Goal: Information Seeking & Learning: Learn about a topic

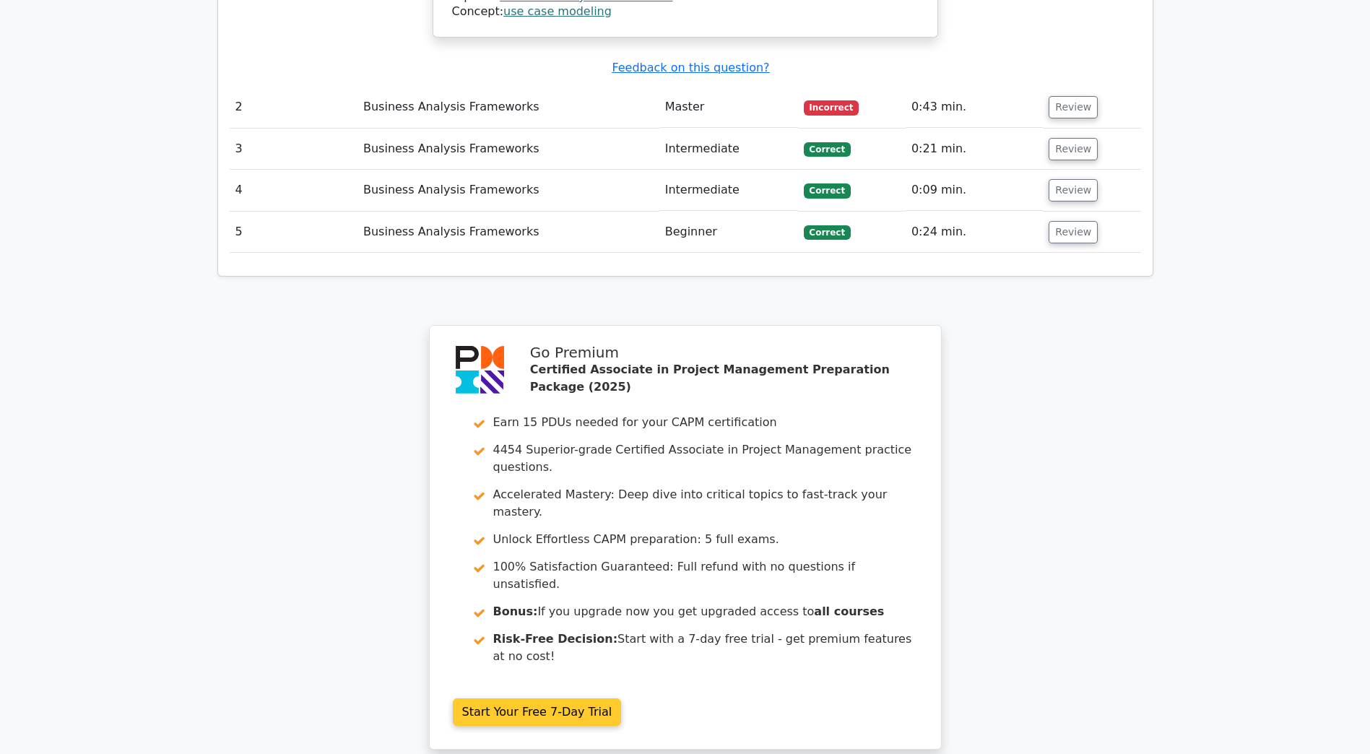
scroll to position [1822, 0]
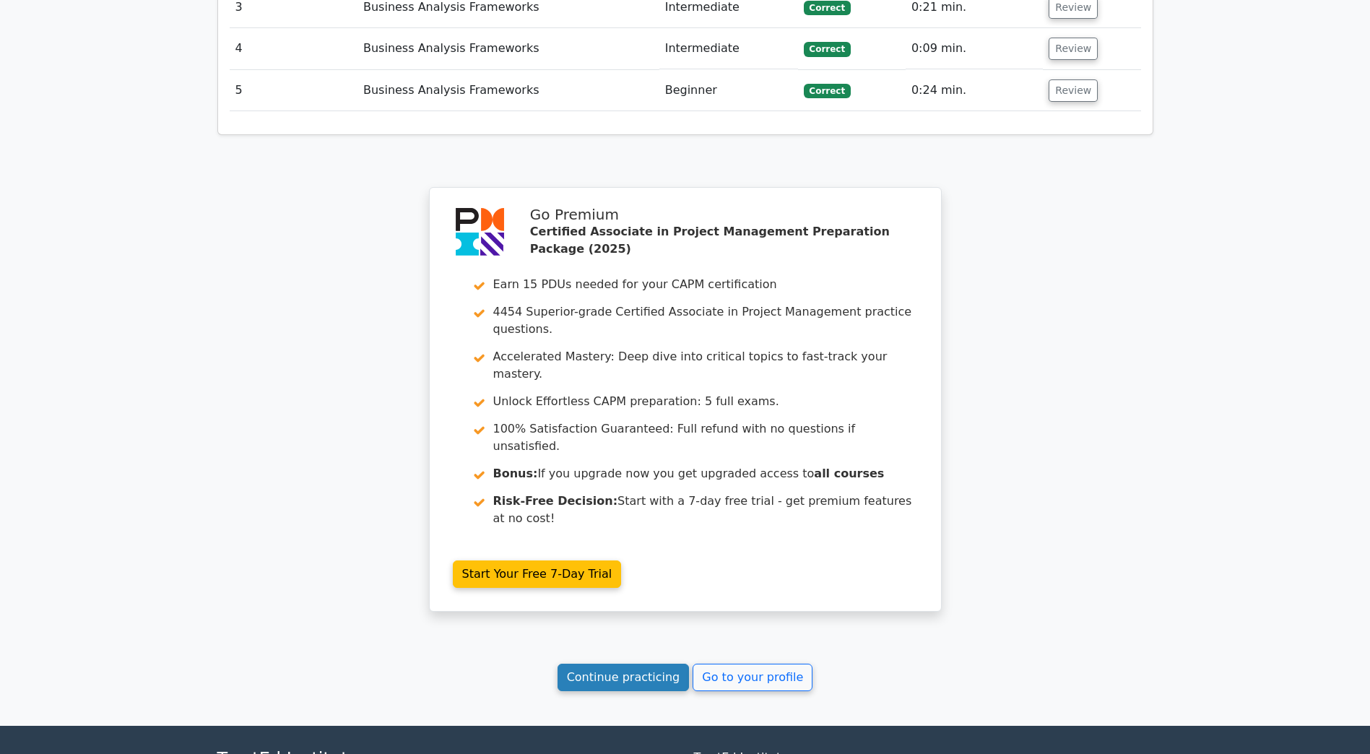
click at [636, 664] on link "Continue practicing" at bounding box center [624, 677] width 132 height 27
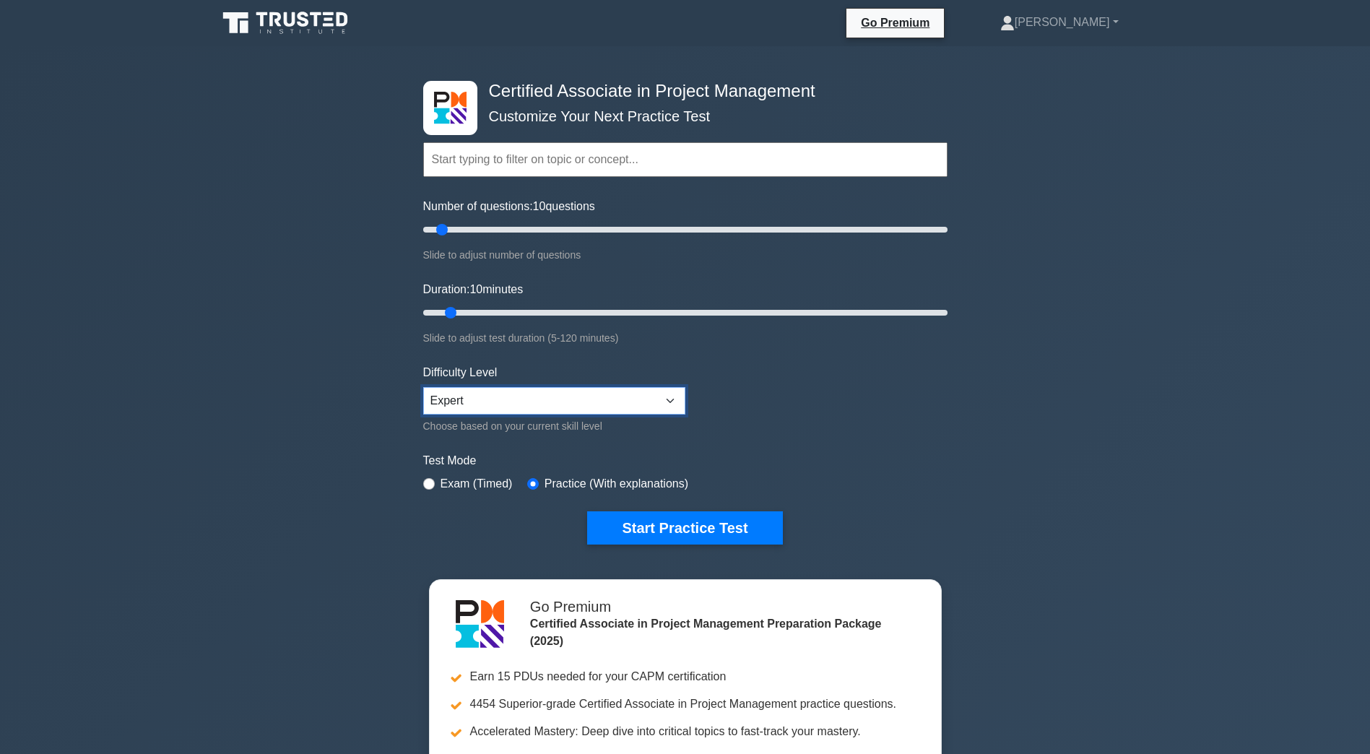
click at [495, 401] on select "Beginner Intermediate Expert" at bounding box center [554, 400] width 262 height 27
select select "intermediate"
click at [423, 387] on select "Beginner Intermediate Expert" at bounding box center [554, 400] width 262 height 27
click at [641, 529] on button "Start Practice Test" at bounding box center [684, 527] width 195 height 33
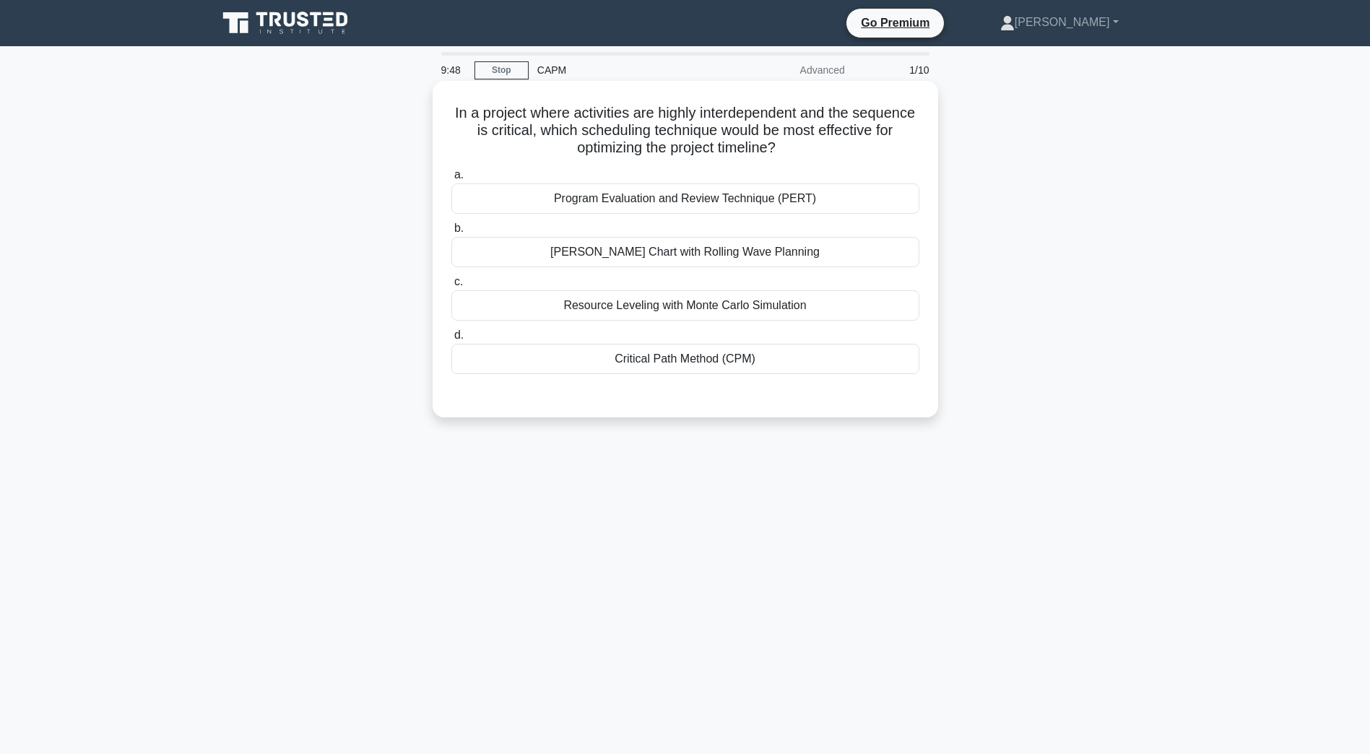
click at [771, 374] on div "Critical Path Method (CPM)" at bounding box center [685, 359] width 468 height 30
click at [451, 340] on input "d. Critical Path Method (CPM)" at bounding box center [451, 335] width 0 height 9
click at [748, 362] on div "Critical Path Method (CPM)" at bounding box center [685, 360] width 468 height 32
click at [451, 340] on input "d. Critical Path Method (CPM)" at bounding box center [451, 335] width 0 height 9
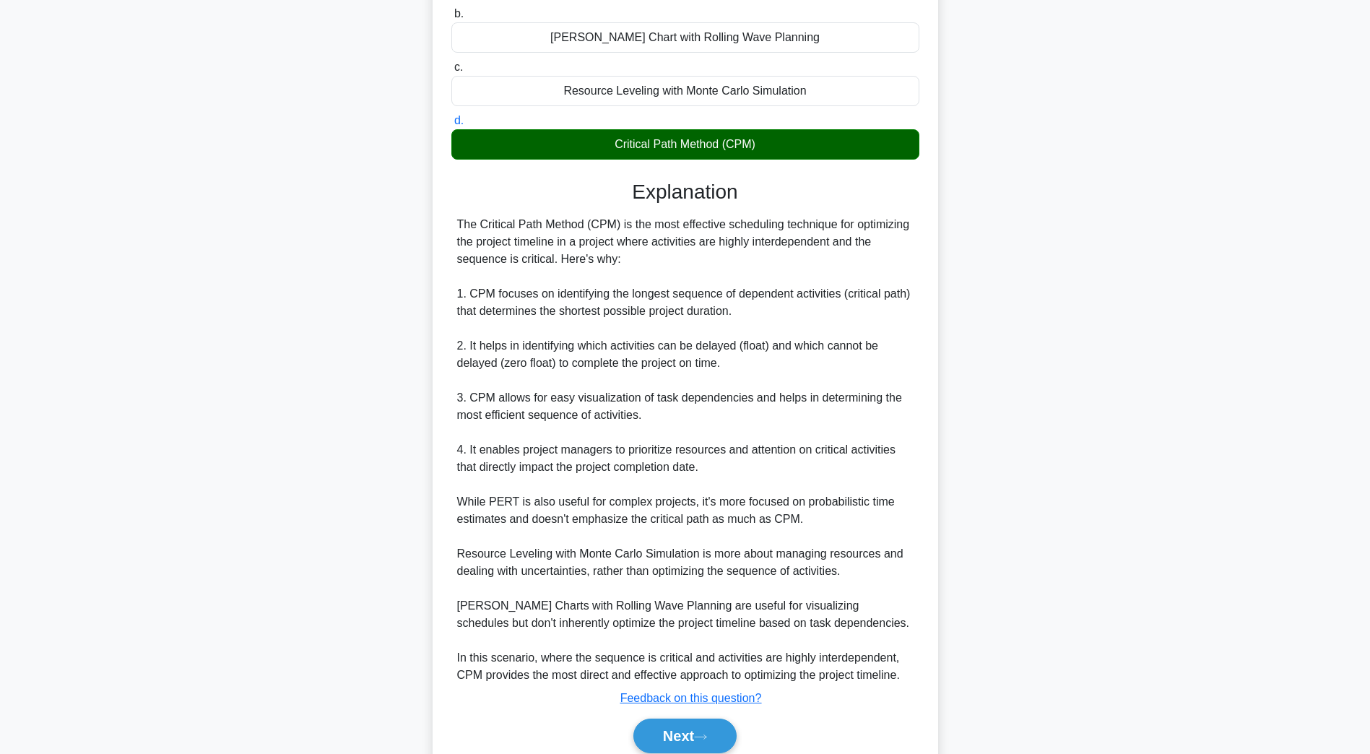
scroll to position [276, 0]
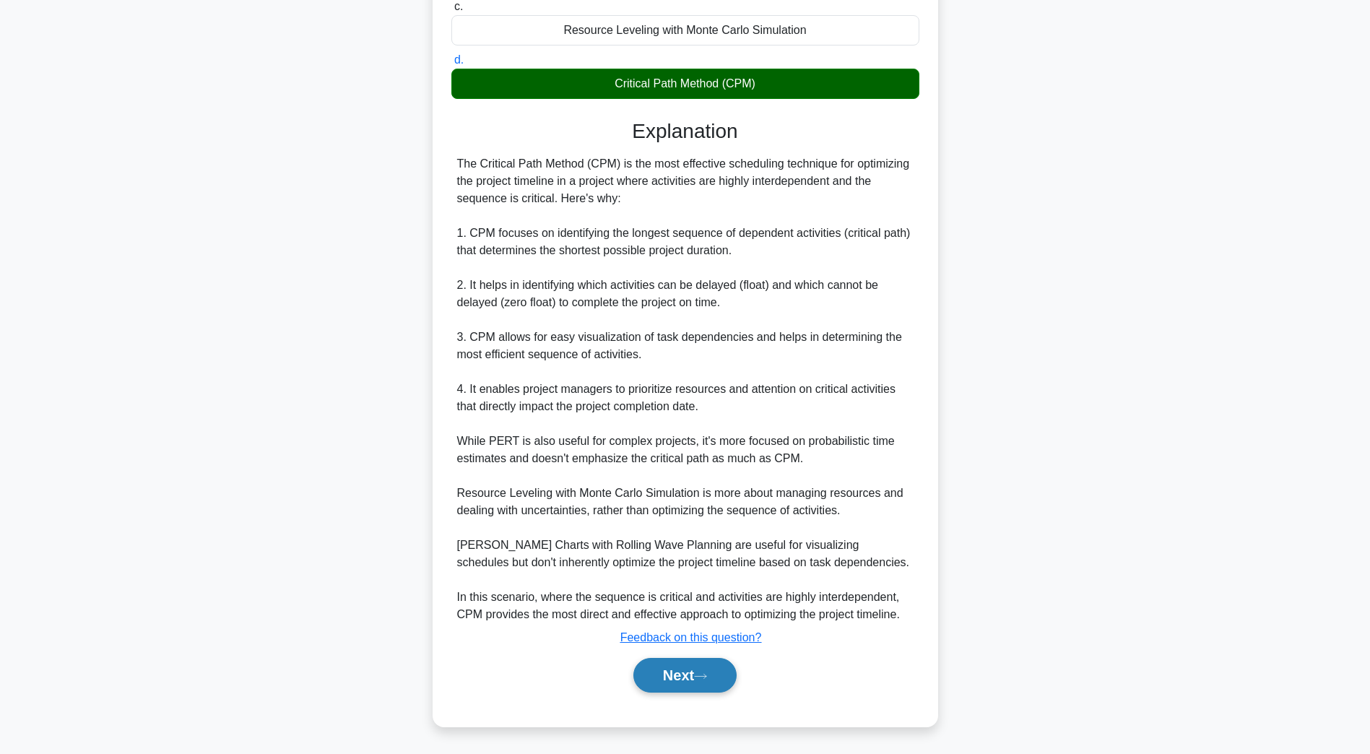
click at [707, 680] on icon at bounding box center [700, 676] width 13 height 8
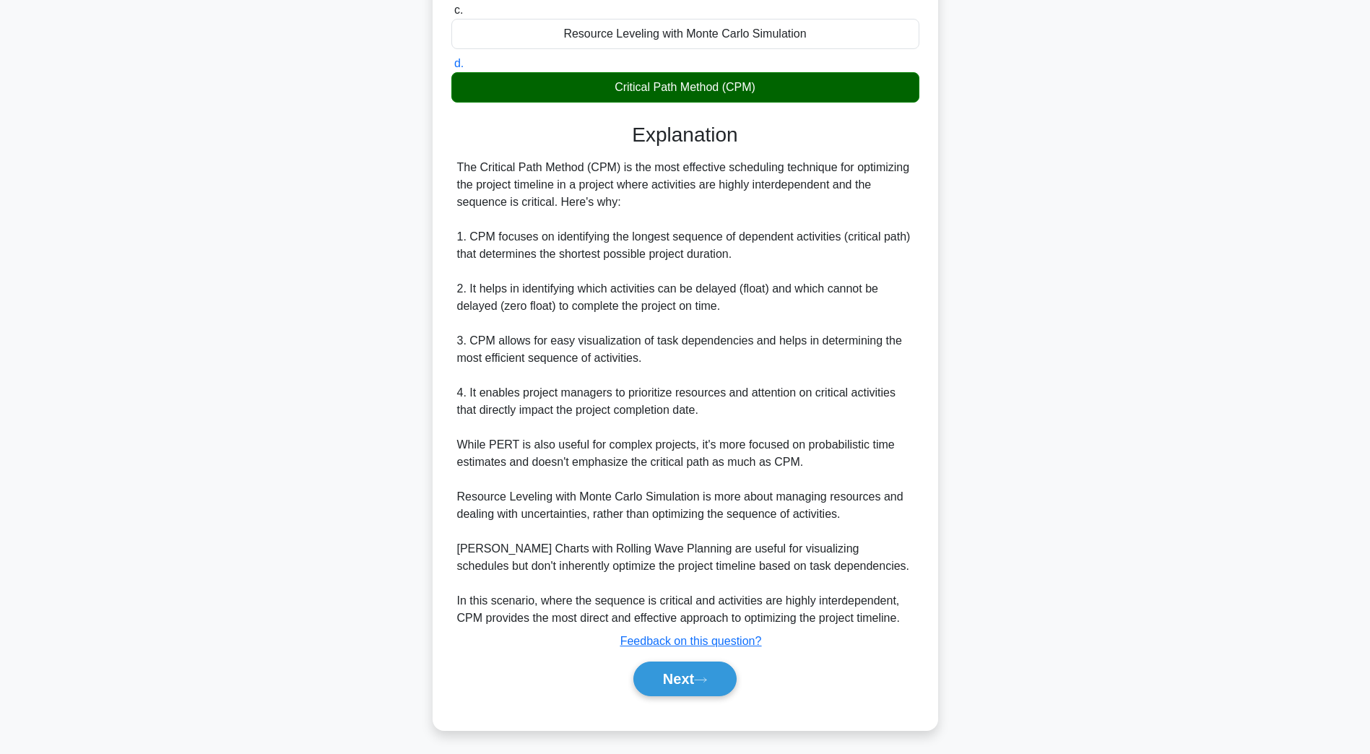
scroll to position [26, 0]
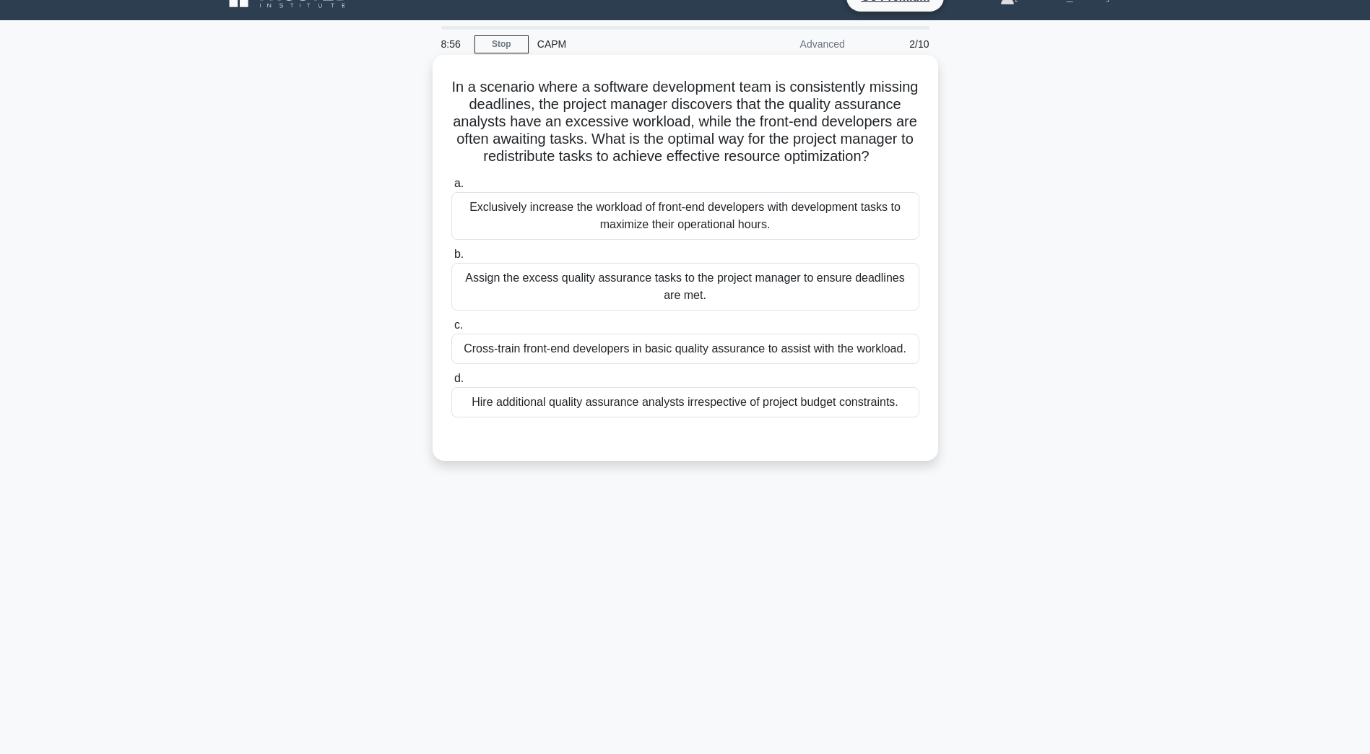
click at [589, 364] on div "Cross-train front-end developers in basic quality assurance to assist with the …" at bounding box center [685, 349] width 468 height 30
click at [451, 330] on input "c. Cross-train front-end developers in basic quality assurance to assist with t…" at bounding box center [451, 325] width 0 height 9
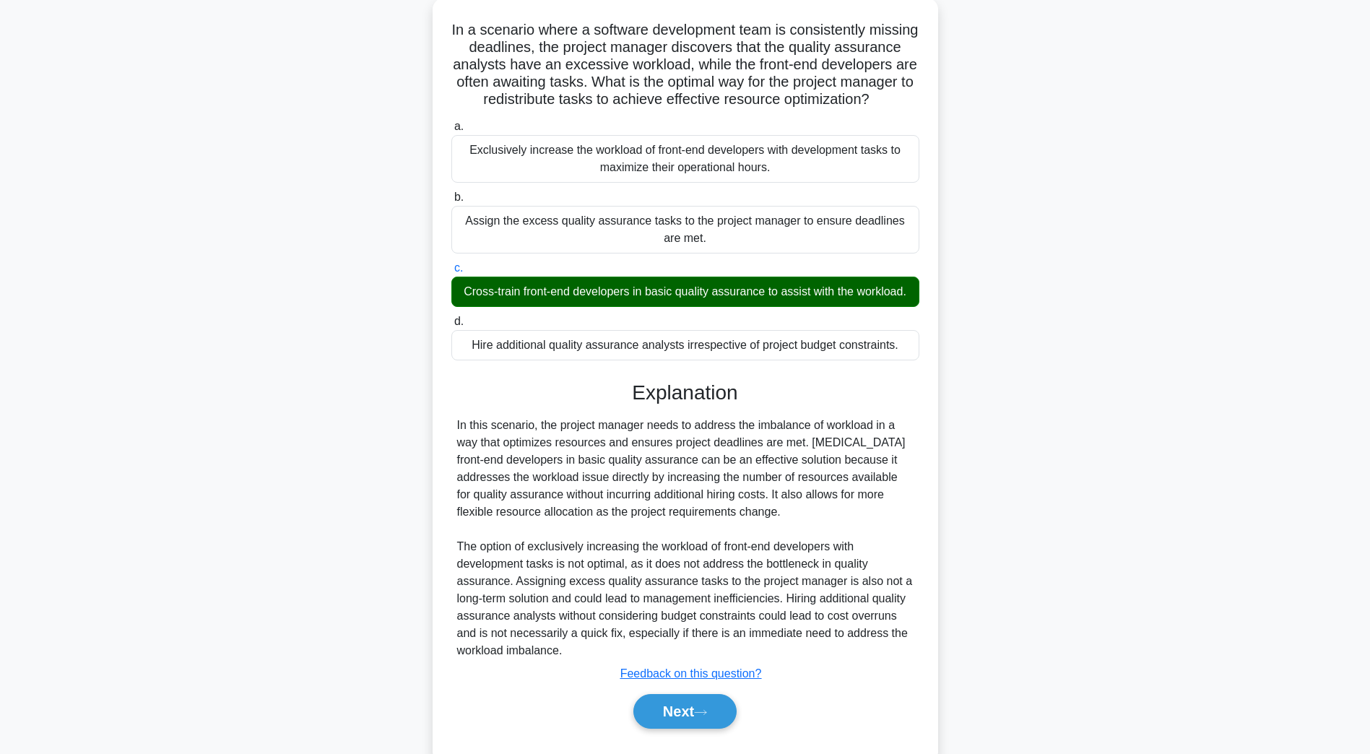
scroll to position [137, 0]
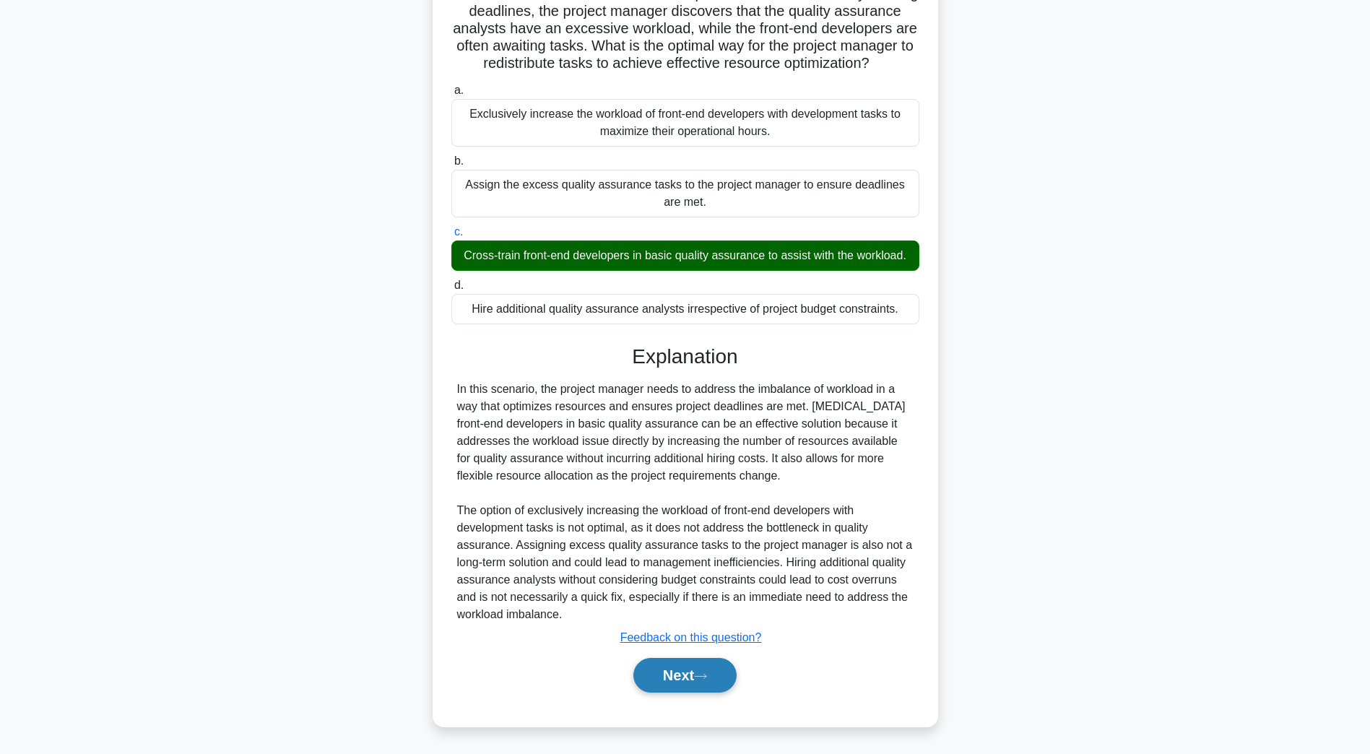
click at [701, 689] on button "Next" at bounding box center [684, 675] width 103 height 35
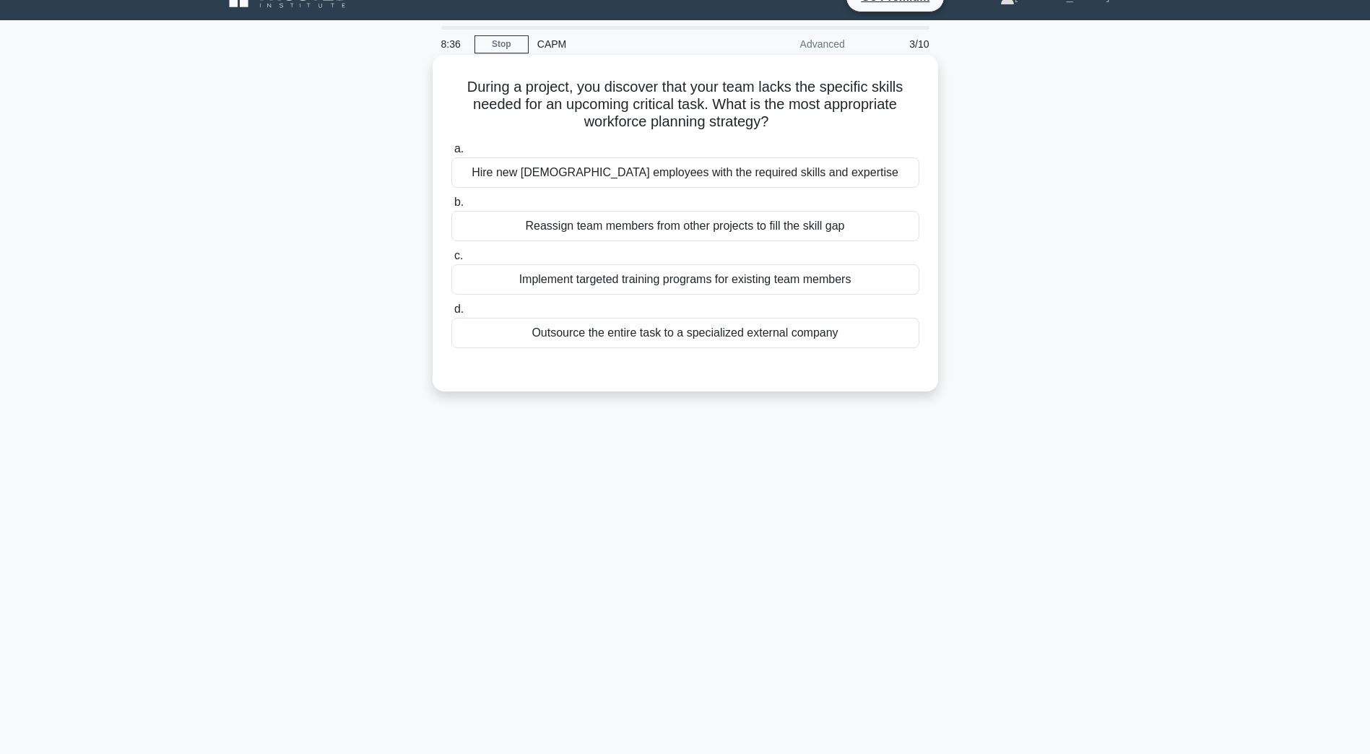
click at [571, 277] on div "Implement targeted training programs for existing team members" at bounding box center [685, 279] width 468 height 30
click at [451, 261] on input "c. Implement targeted training programs for existing team members" at bounding box center [451, 255] width 0 height 9
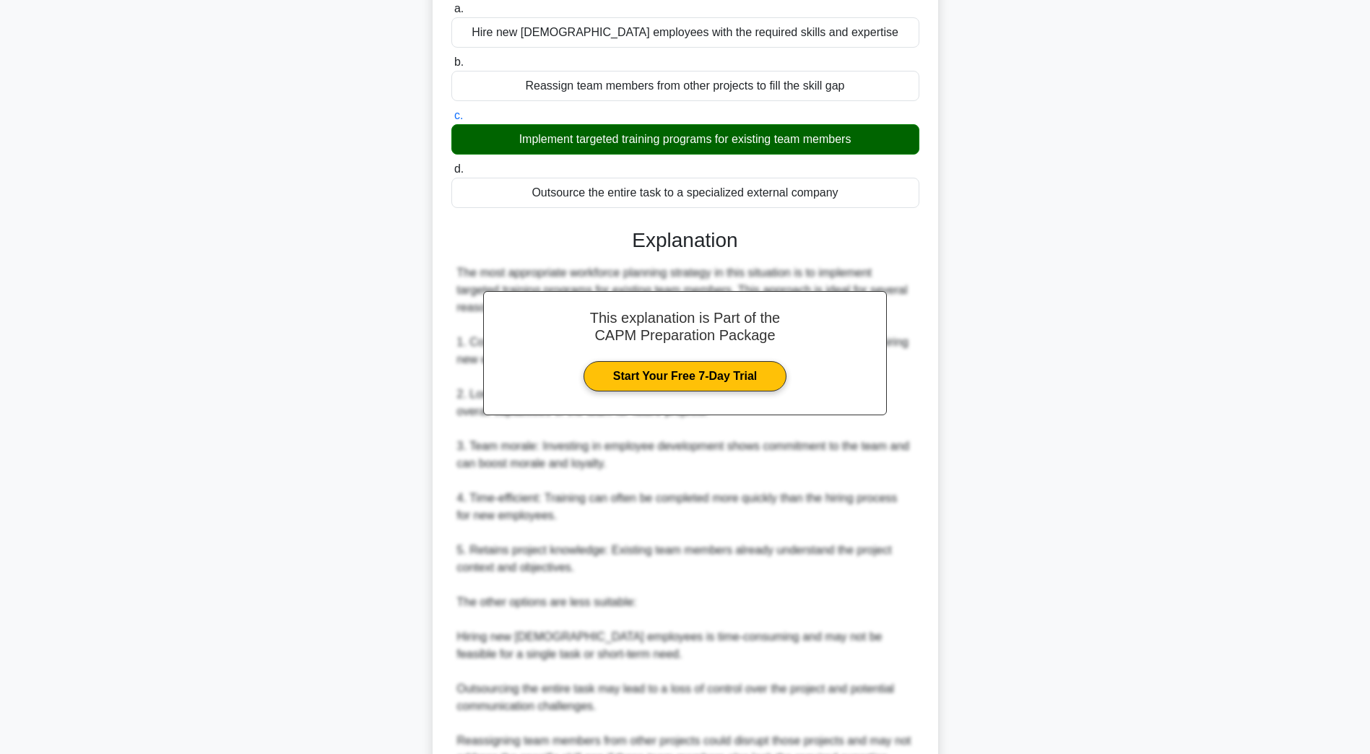
scroll to position [363, 0]
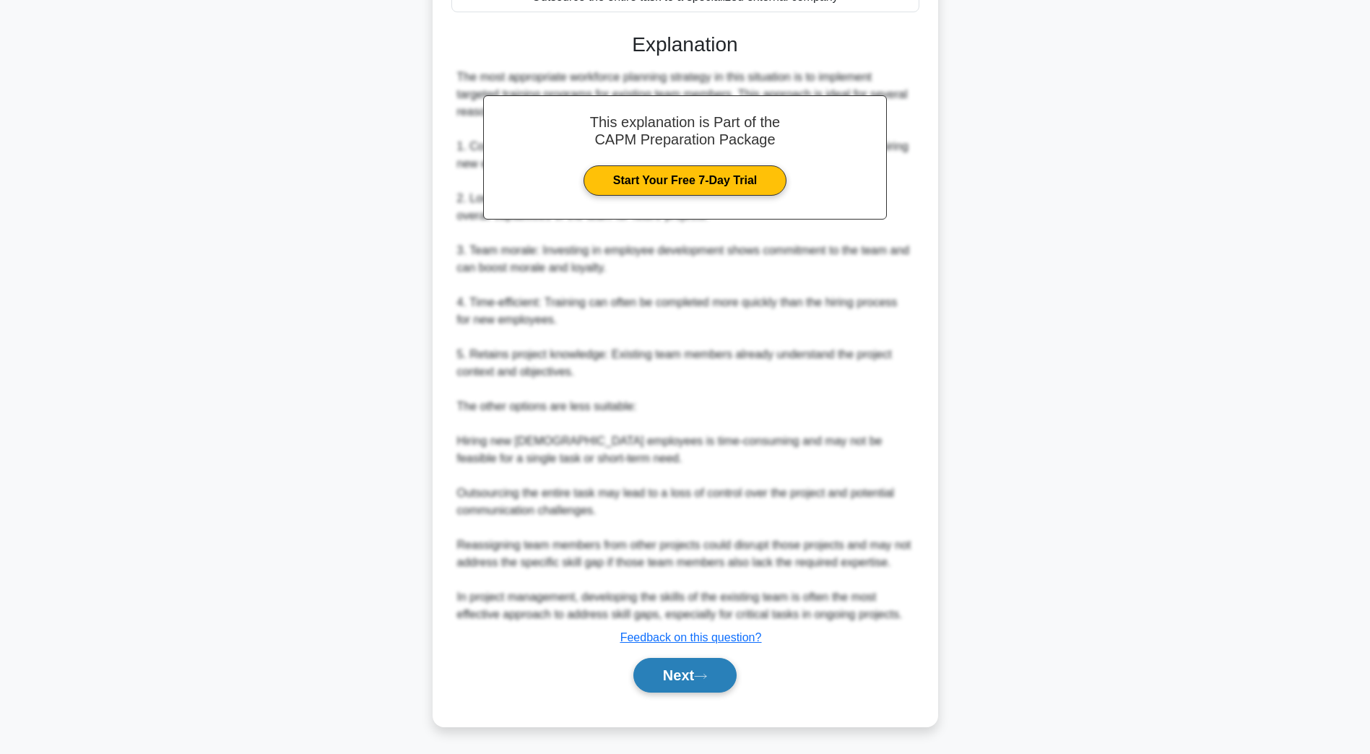
click at [685, 682] on button "Next" at bounding box center [684, 675] width 103 height 35
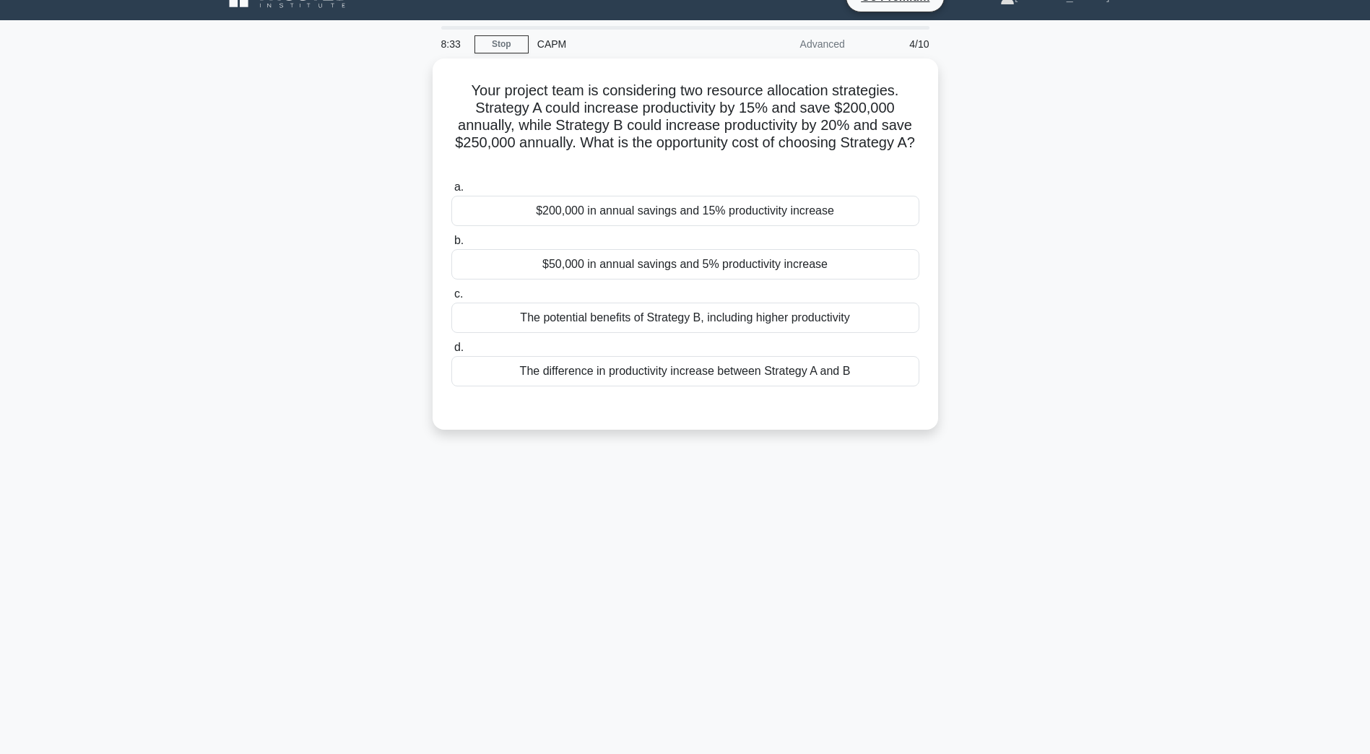
scroll to position [26, 0]
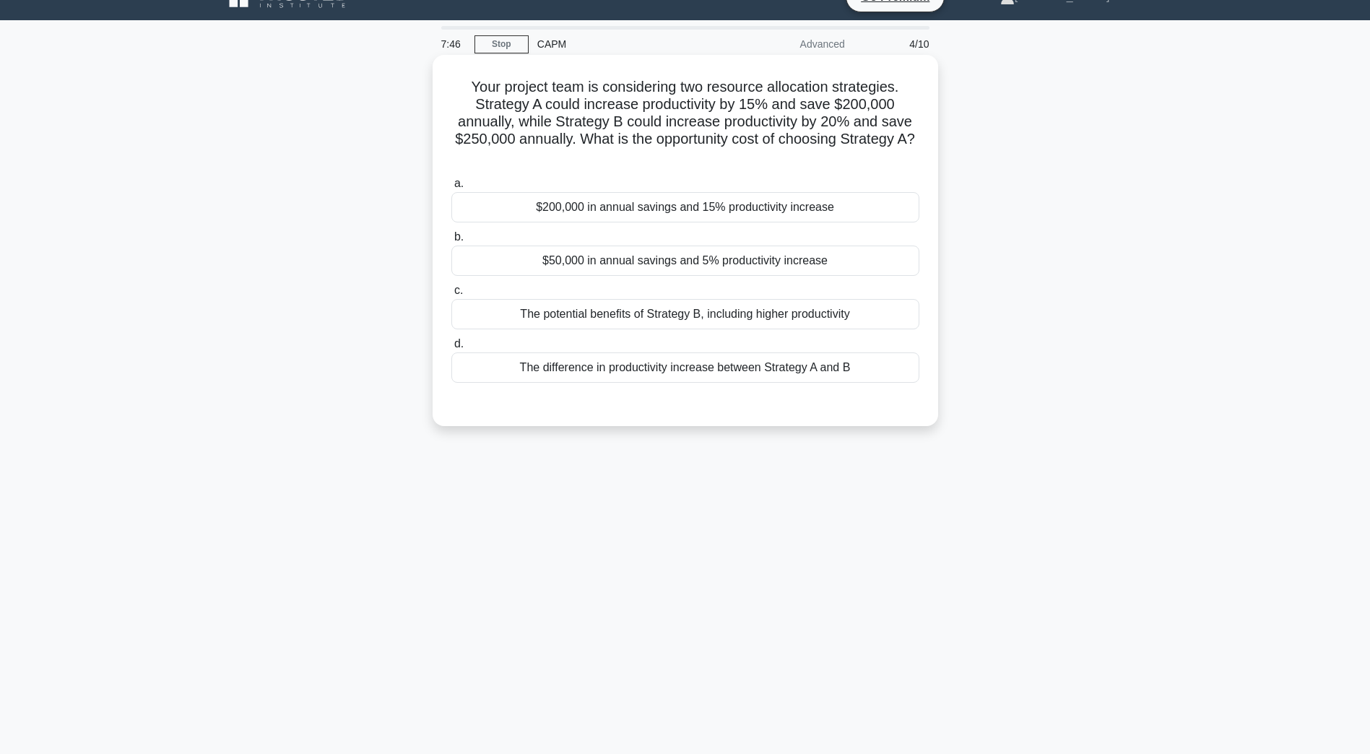
click at [672, 217] on div "$200,000 in annual savings and 15% productivity increase" at bounding box center [685, 207] width 468 height 30
click at [451, 188] on input "a. $200,000 in annual savings and 15% productivity increase" at bounding box center [451, 183] width 0 height 9
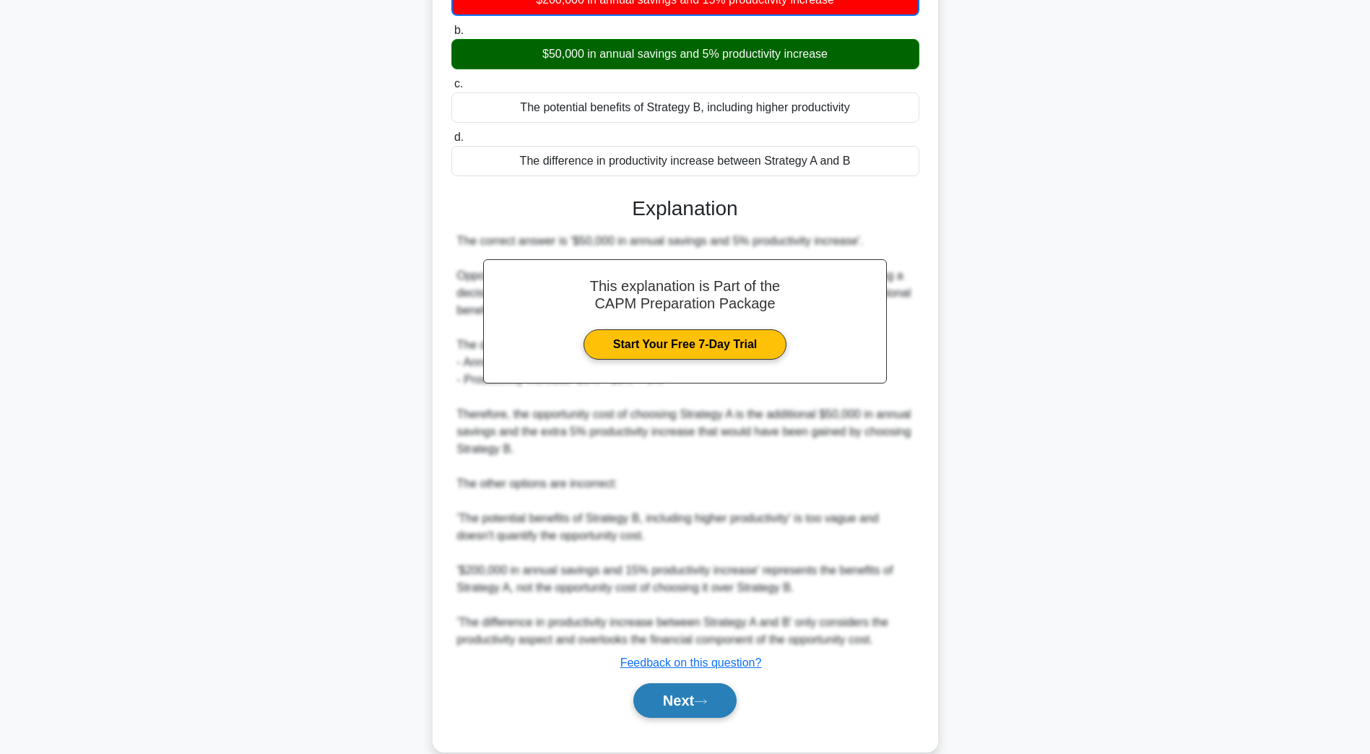
scroll to position [243, 0]
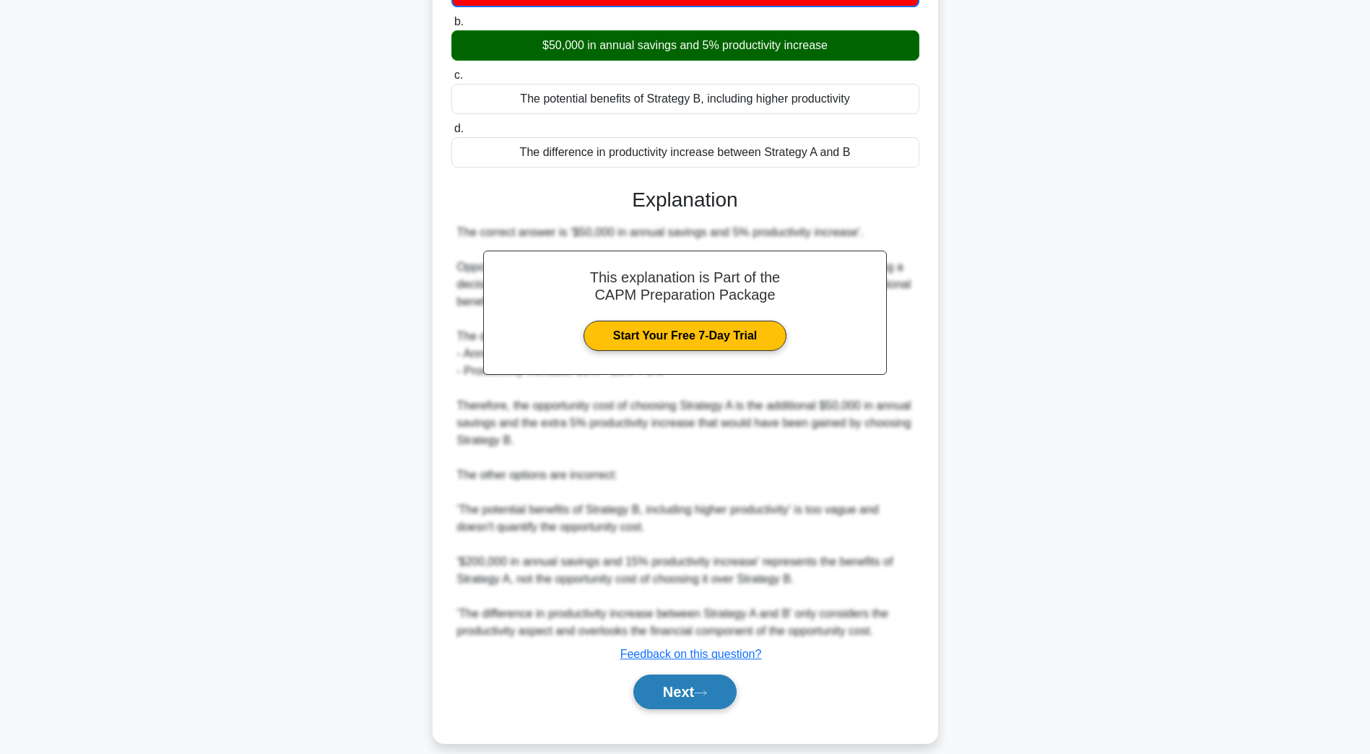
click at [661, 686] on button "Next" at bounding box center [684, 692] width 103 height 35
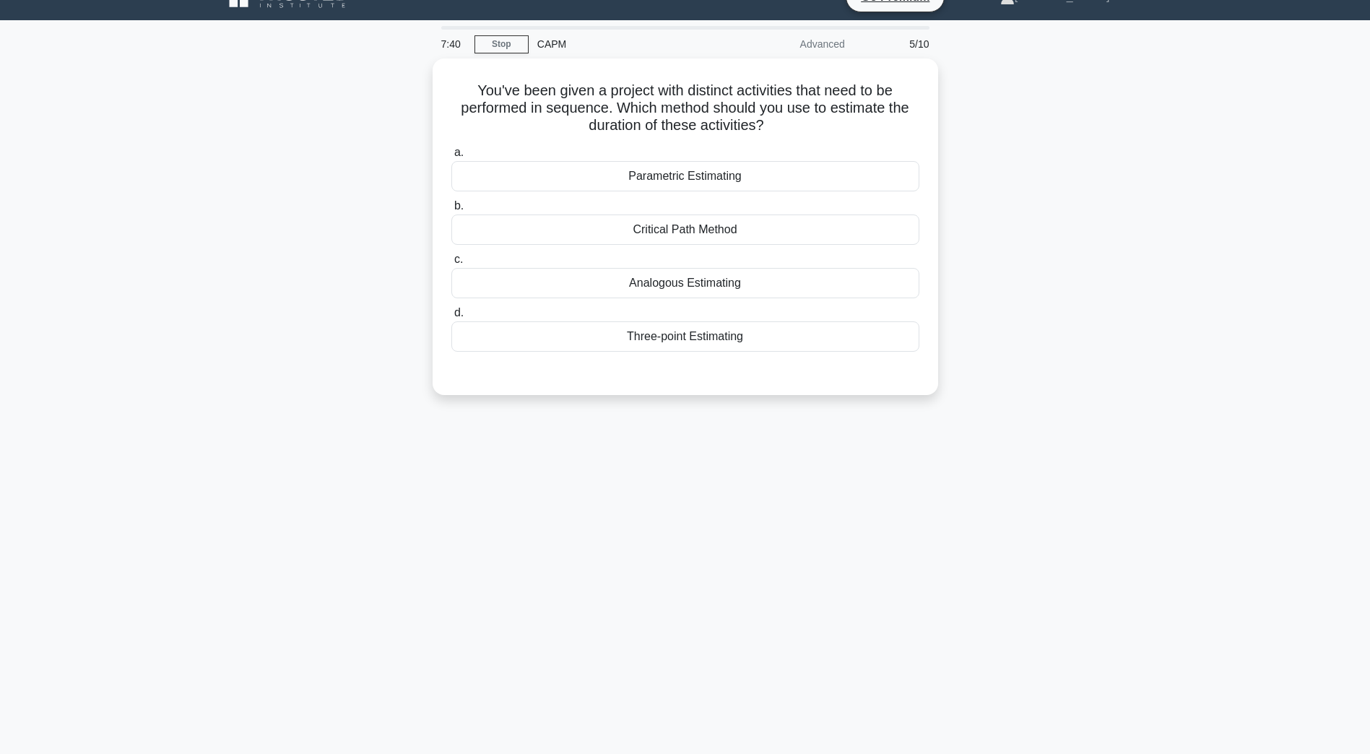
scroll to position [26, 0]
click at [653, 239] on div "Critical Path Method" at bounding box center [685, 226] width 468 height 30
click at [451, 207] on input "b. Critical Path Method" at bounding box center [451, 202] width 0 height 9
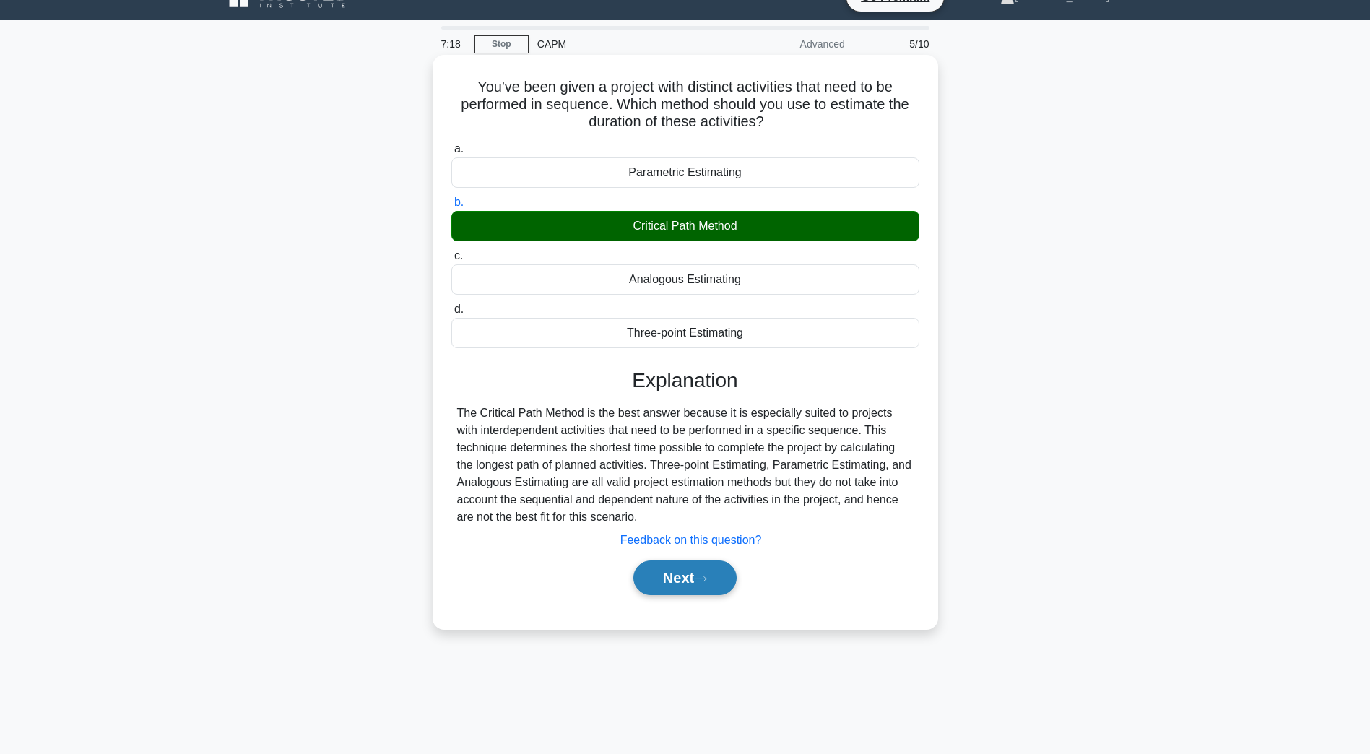
click at [693, 579] on button "Next" at bounding box center [684, 577] width 103 height 35
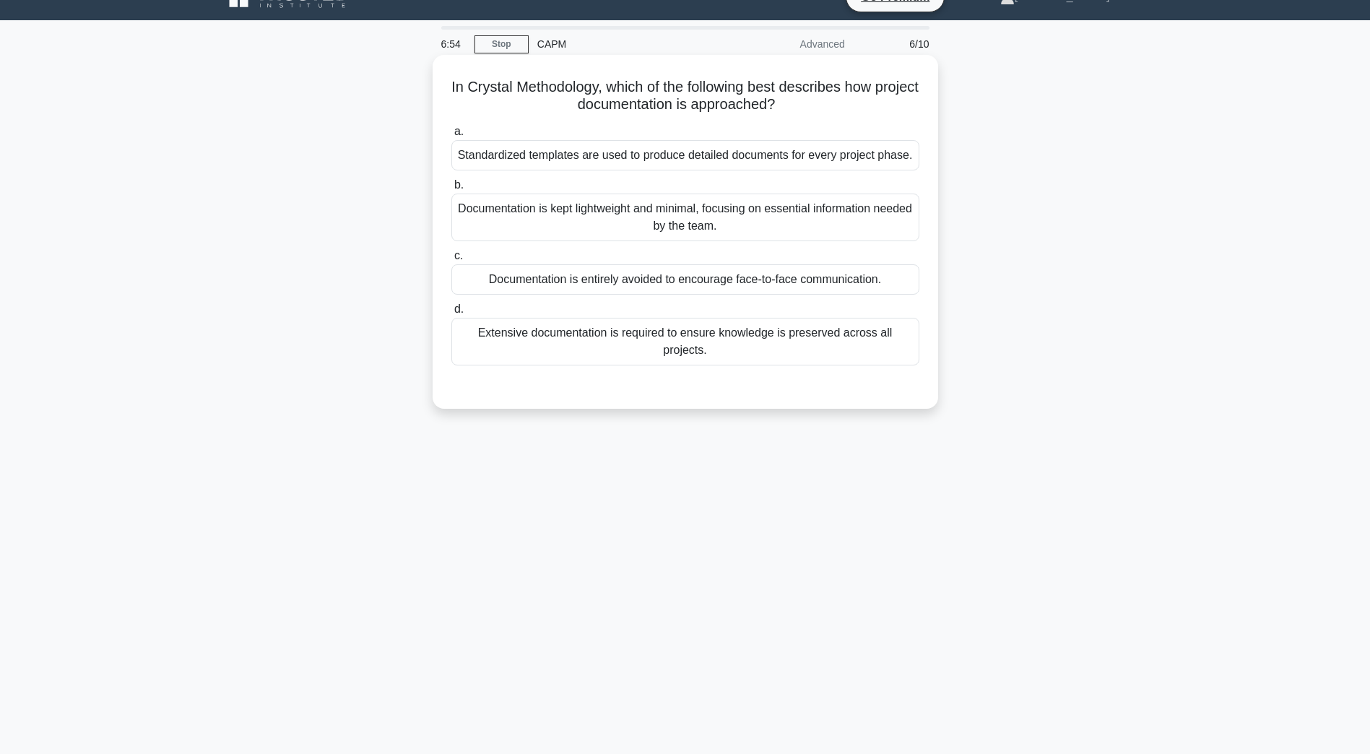
click at [619, 220] on div "Documentation is kept lightweight and minimal, focusing on essential informatio…" at bounding box center [685, 218] width 468 height 48
click at [451, 190] on input "b. Documentation is kept lightweight and minimal, focusing on essential informa…" at bounding box center [451, 185] width 0 height 9
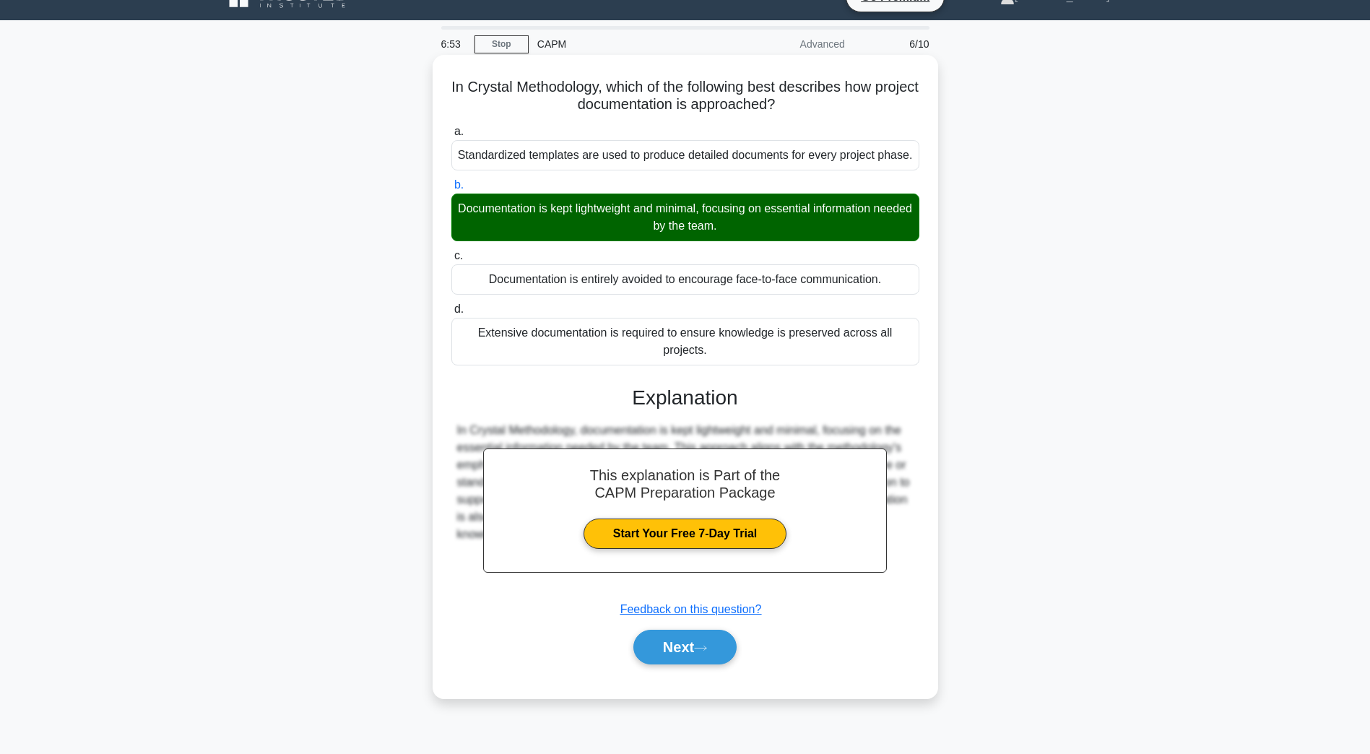
click at [682, 672] on div "a. Standardized templates are used to produce detailed documents for every proj…" at bounding box center [685, 401] width 471 height 562
click at [686, 652] on button "Next" at bounding box center [684, 647] width 103 height 35
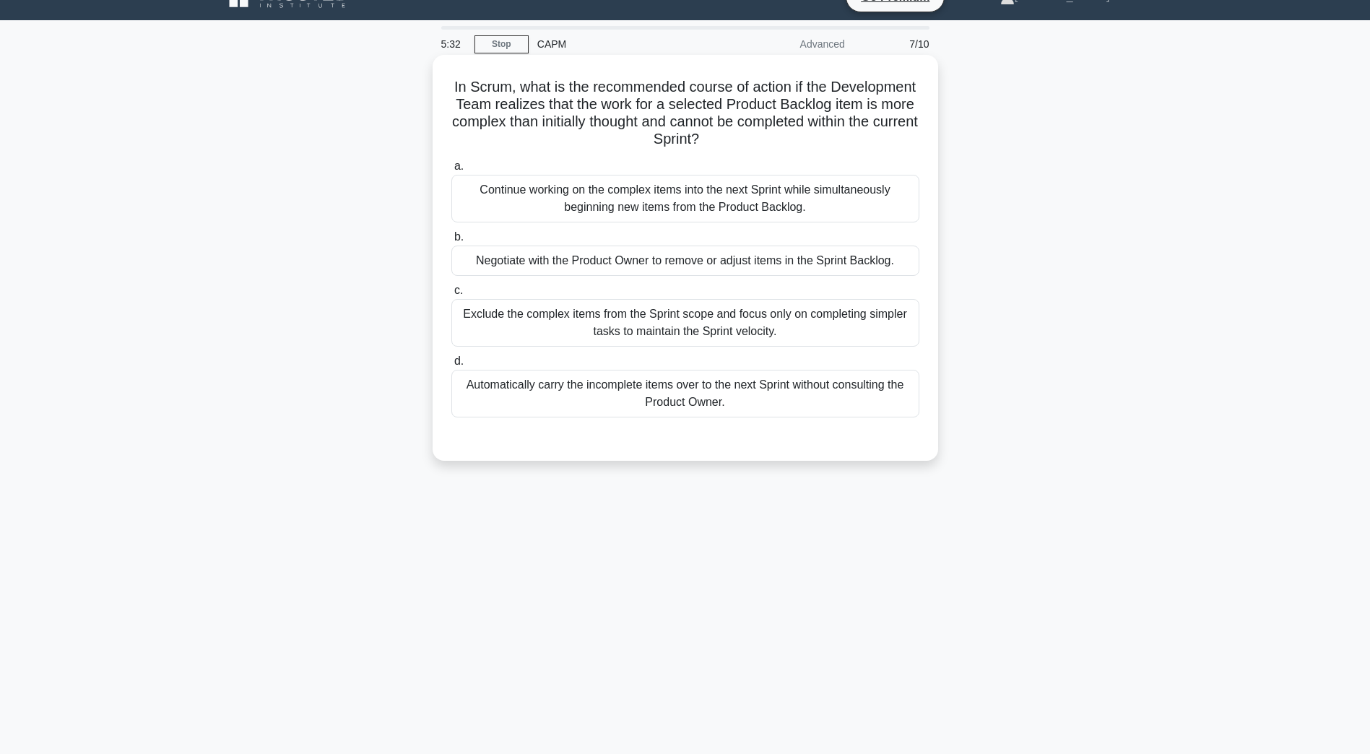
click at [631, 199] on div "Continue working on the complex items into the next Sprint while simultaneously…" at bounding box center [685, 199] width 468 height 48
click at [451, 171] on input "a. Continue working on the complex items into the next Sprint while simultaneou…" at bounding box center [451, 166] width 0 height 9
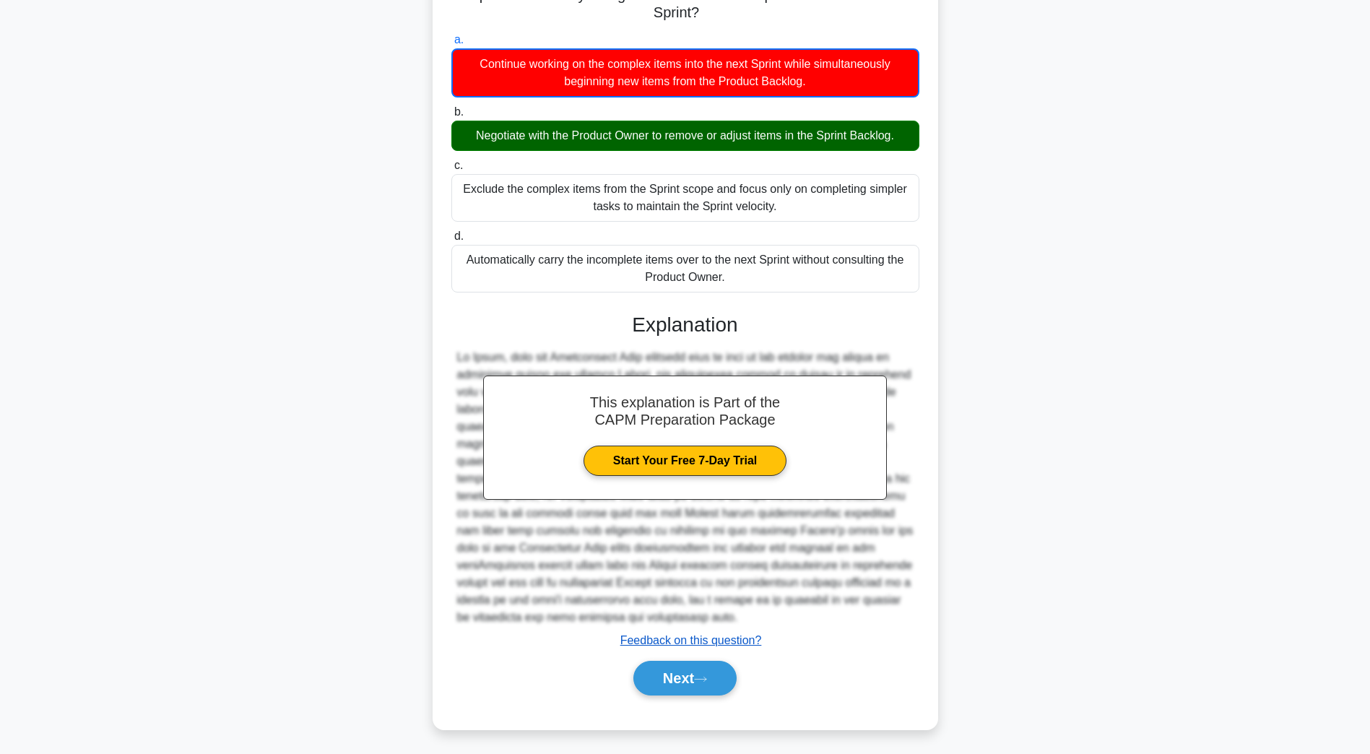
scroll to position [156, 0]
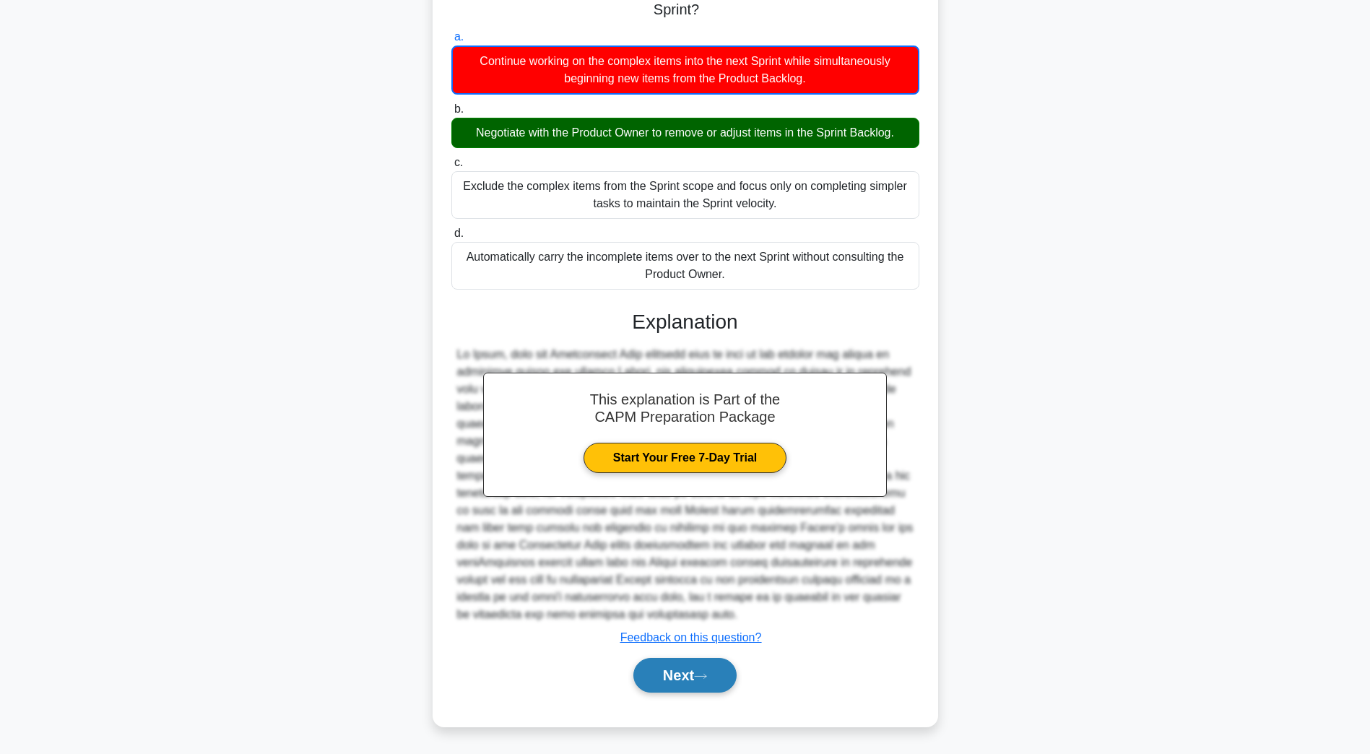
click at [674, 672] on button "Next" at bounding box center [684, 675] width 103 height 35
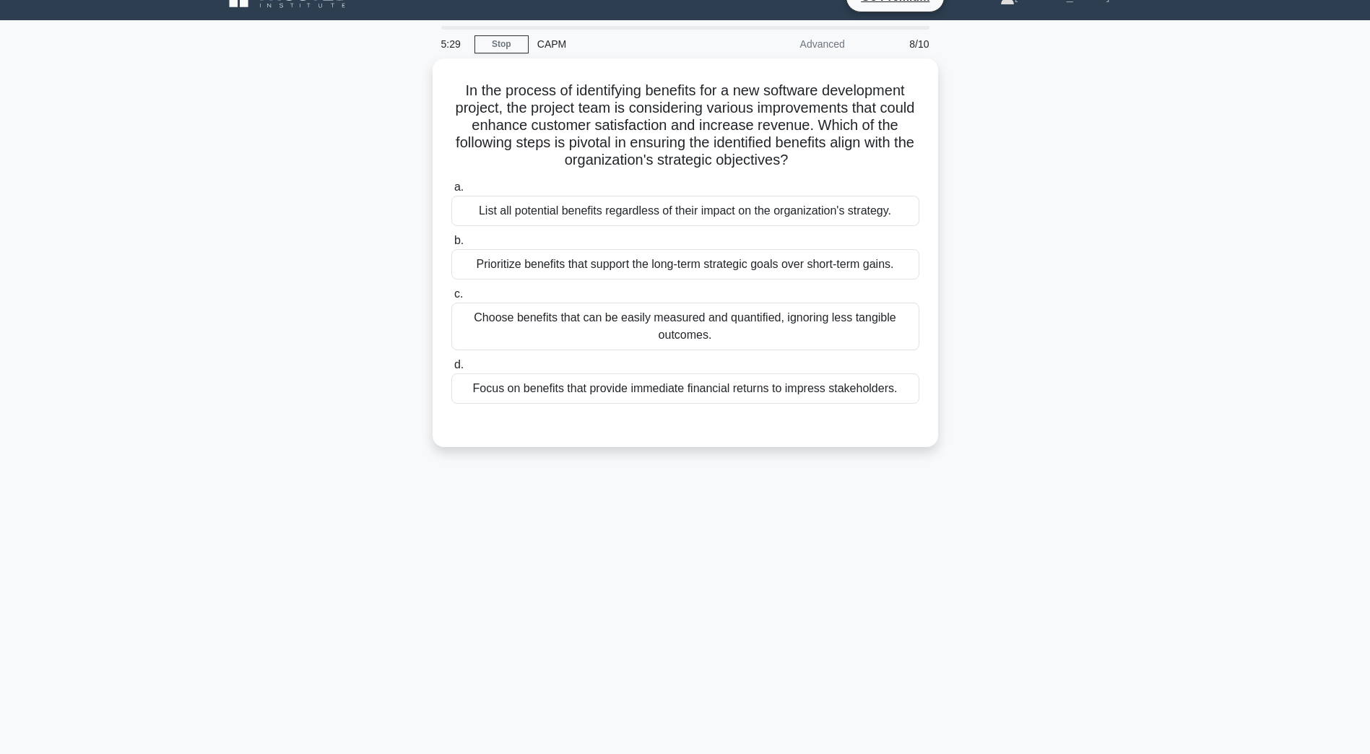
scroll to position [26, 0]
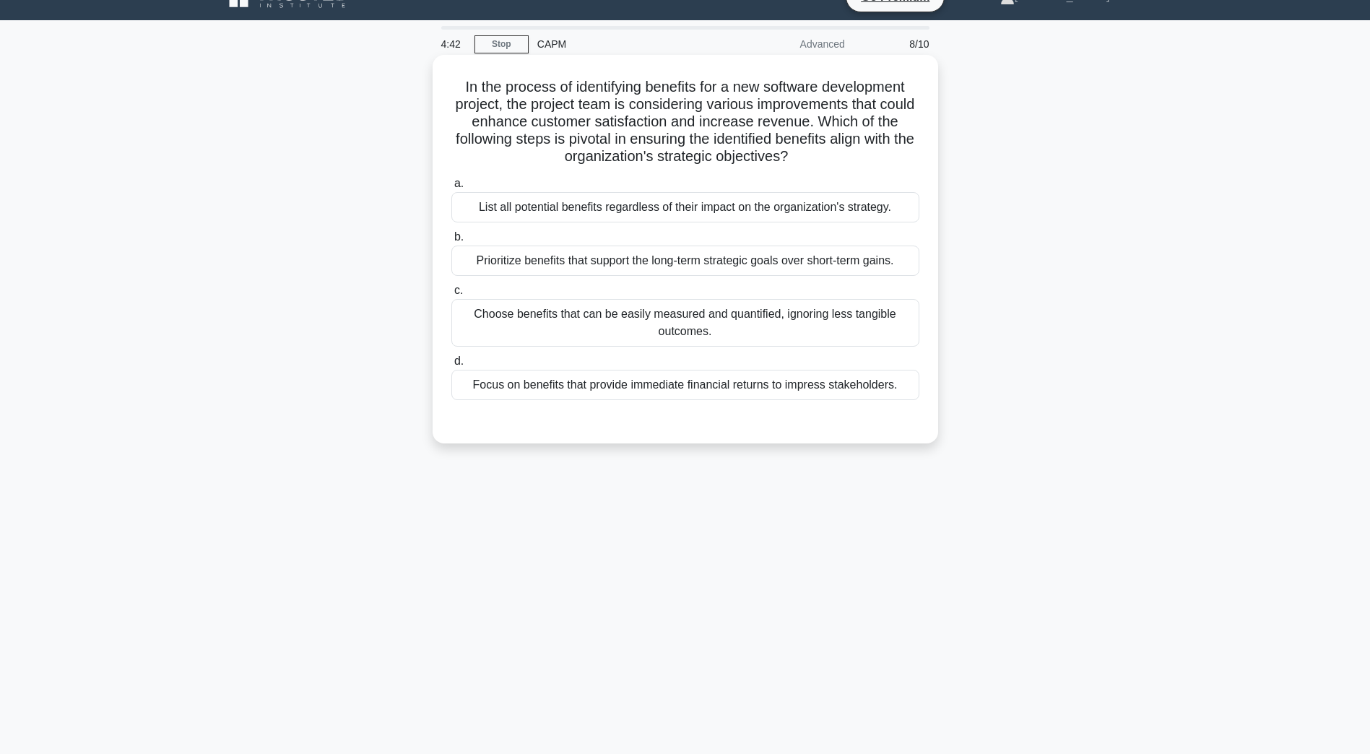
click at [607, 267] on div "Prioritize benefits that support the long-term strategic goals over short-term …" at bounding box center [685, 261] width 468 height 30
click at [451, 242] on input "b. Prioritize benefits that support the long-term strategic goals over short-te…" at bounding box center [451, 237] width 0 height 9
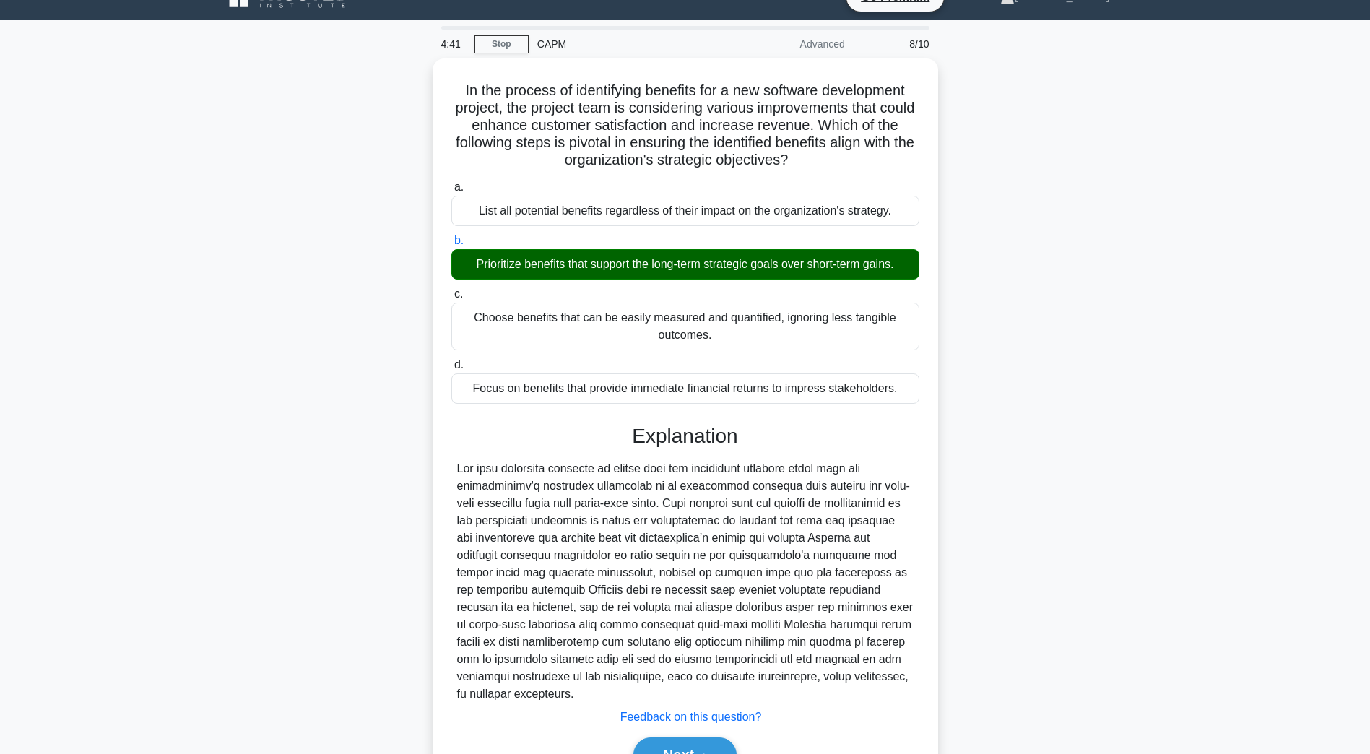
scroll to position [103, 0]
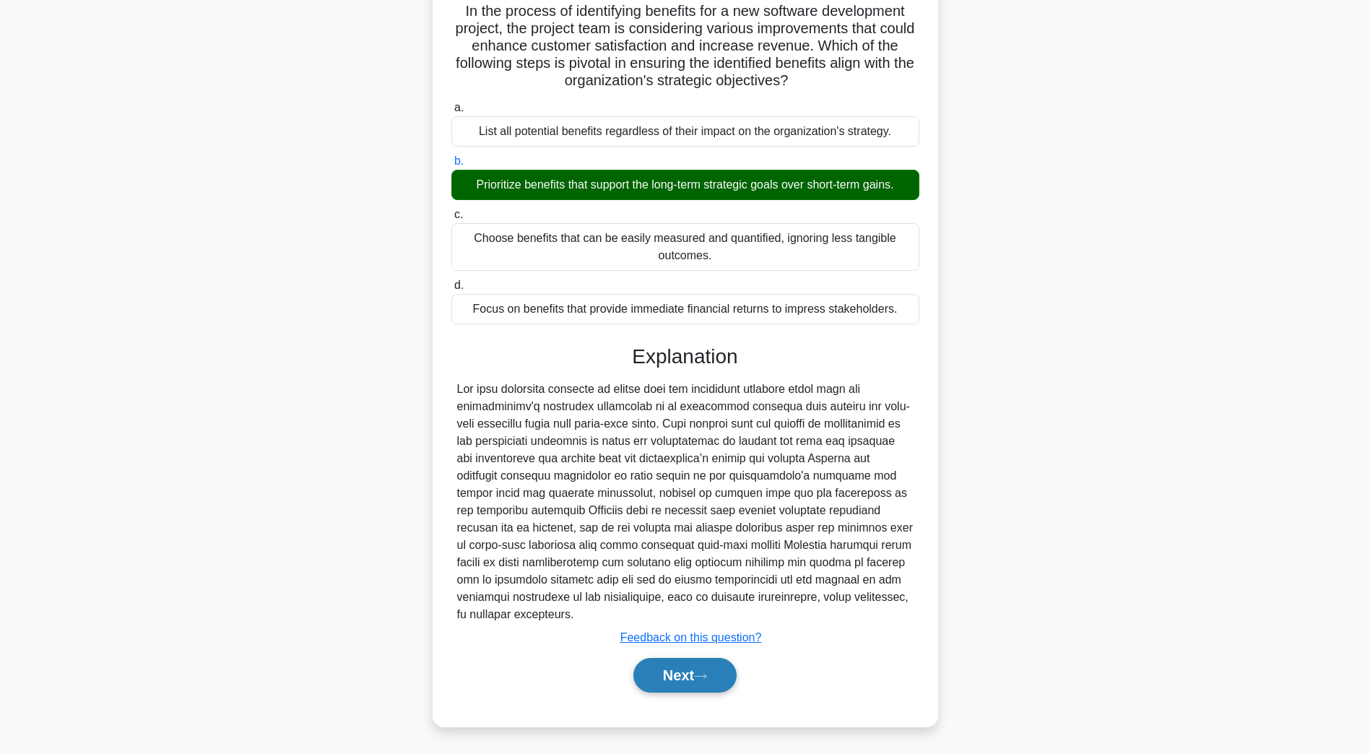
click at [656, 672] on button "Next" at bounding box center [684, 675] width 103 height 35
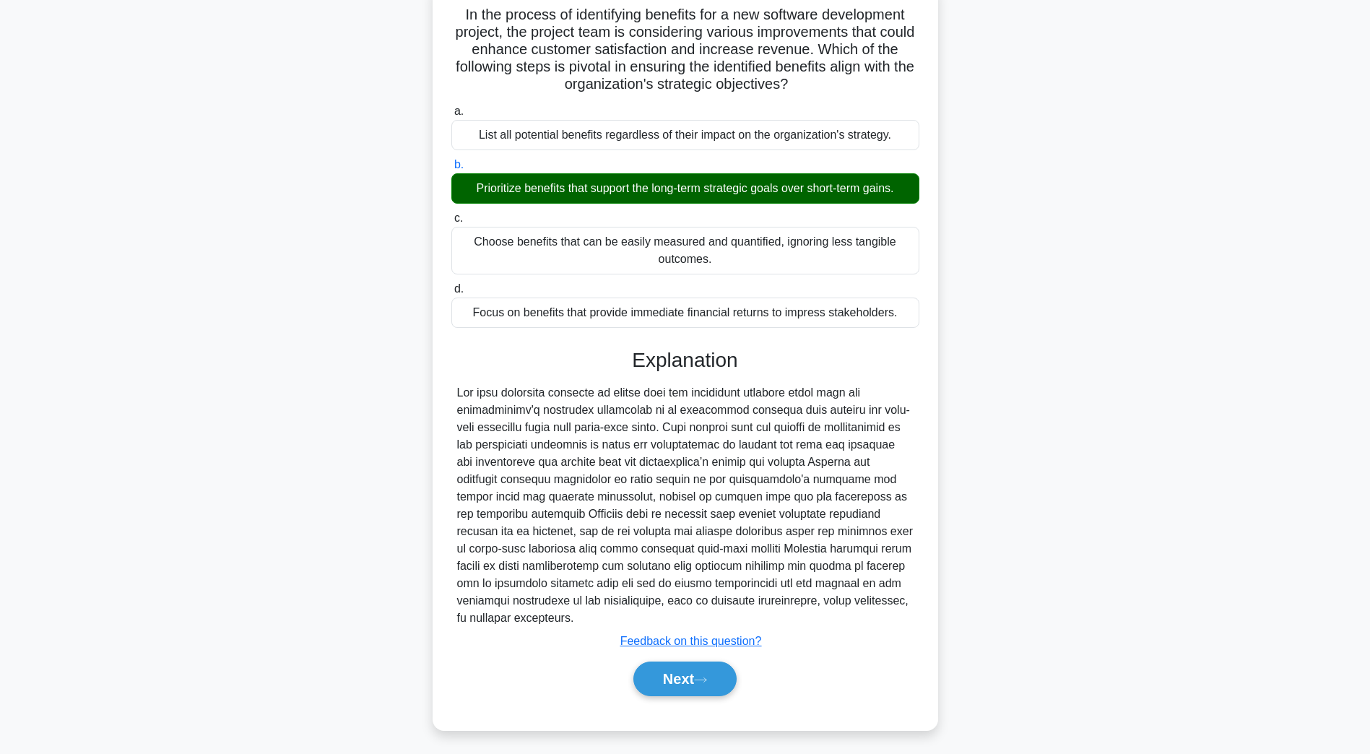
scroll to position [26, 0]
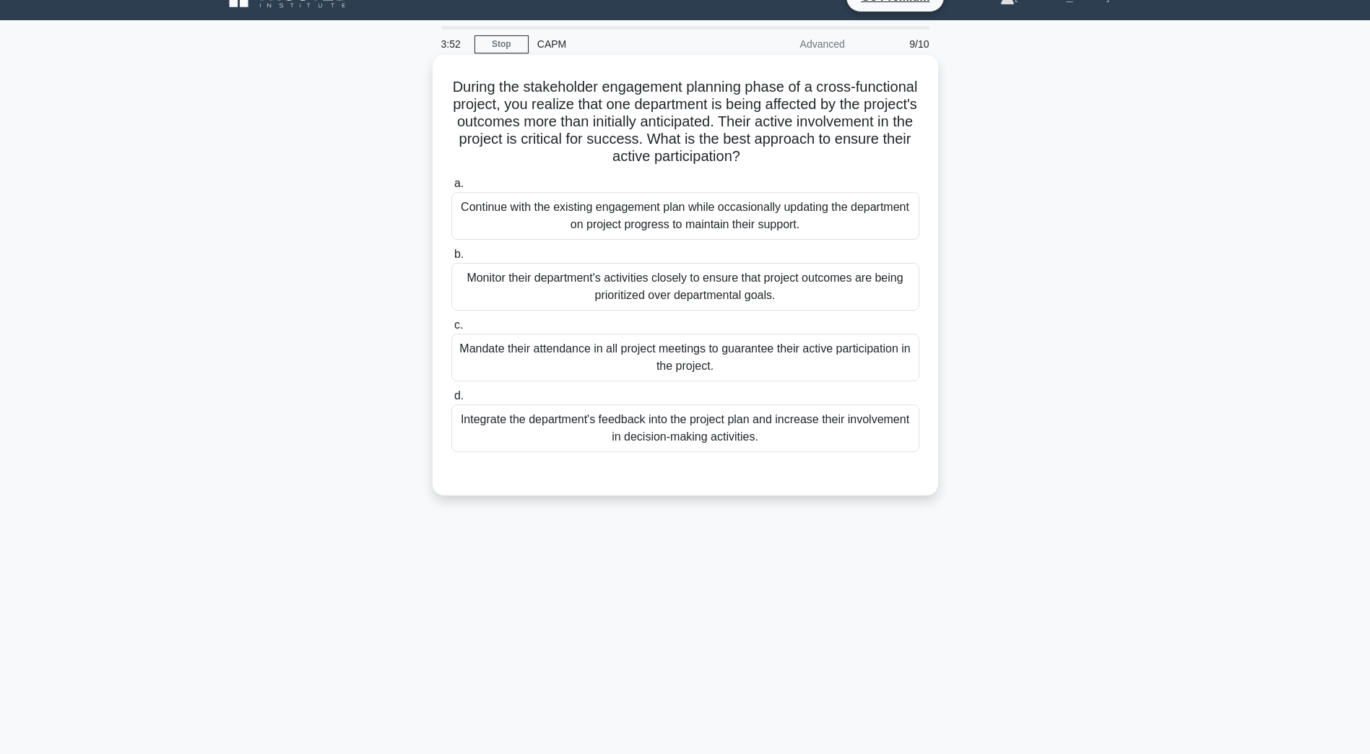
click at [664, 441] on div "Integrate the department's feedback into the project plan and increase their in…" at bounding box center [685, 428] width 468 height 48
click at [451, 401] on input "d. Integrate the department's feedback into the project plan and increase their…" at bounding box center [451, 395] width 0 height 9
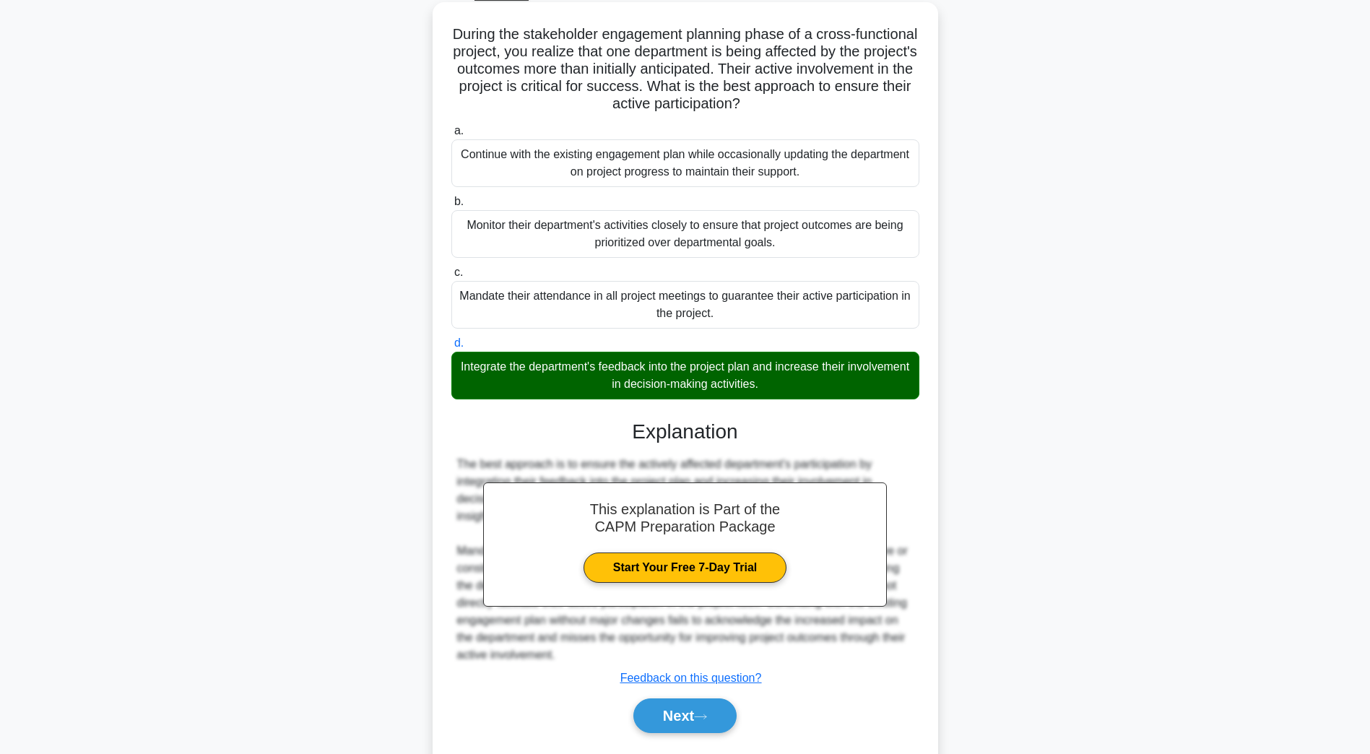
scroll to position [120, 0]
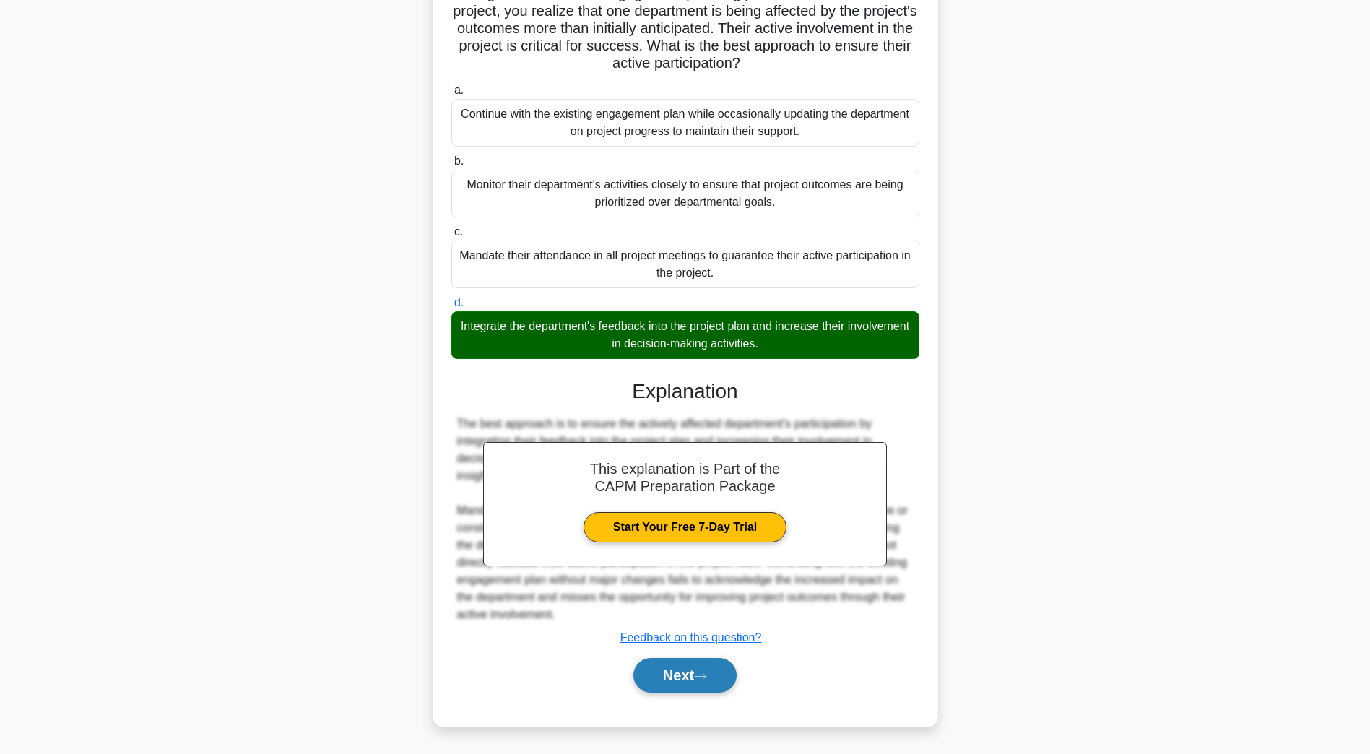
click at [677, 675] on button "Next" at bounding box center [684, 675] width 103 height 35
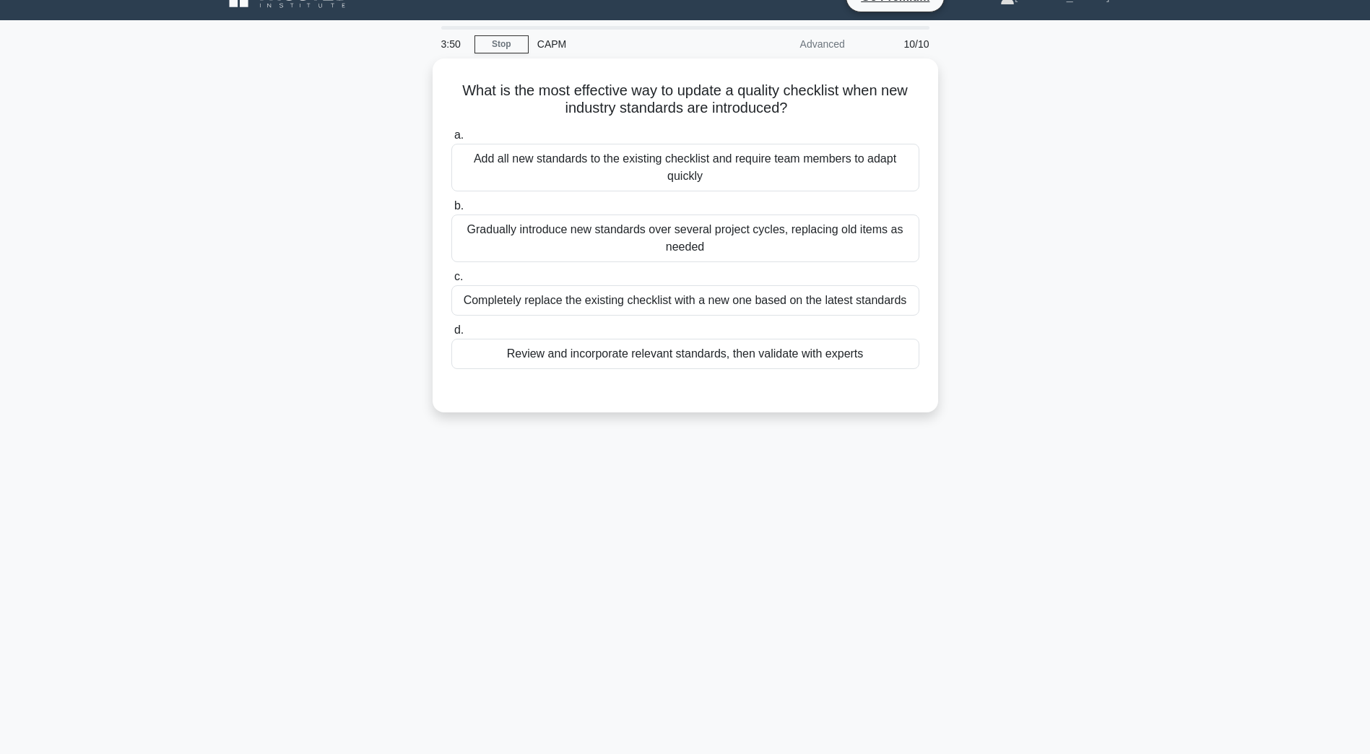
scroll to position [26, 0]
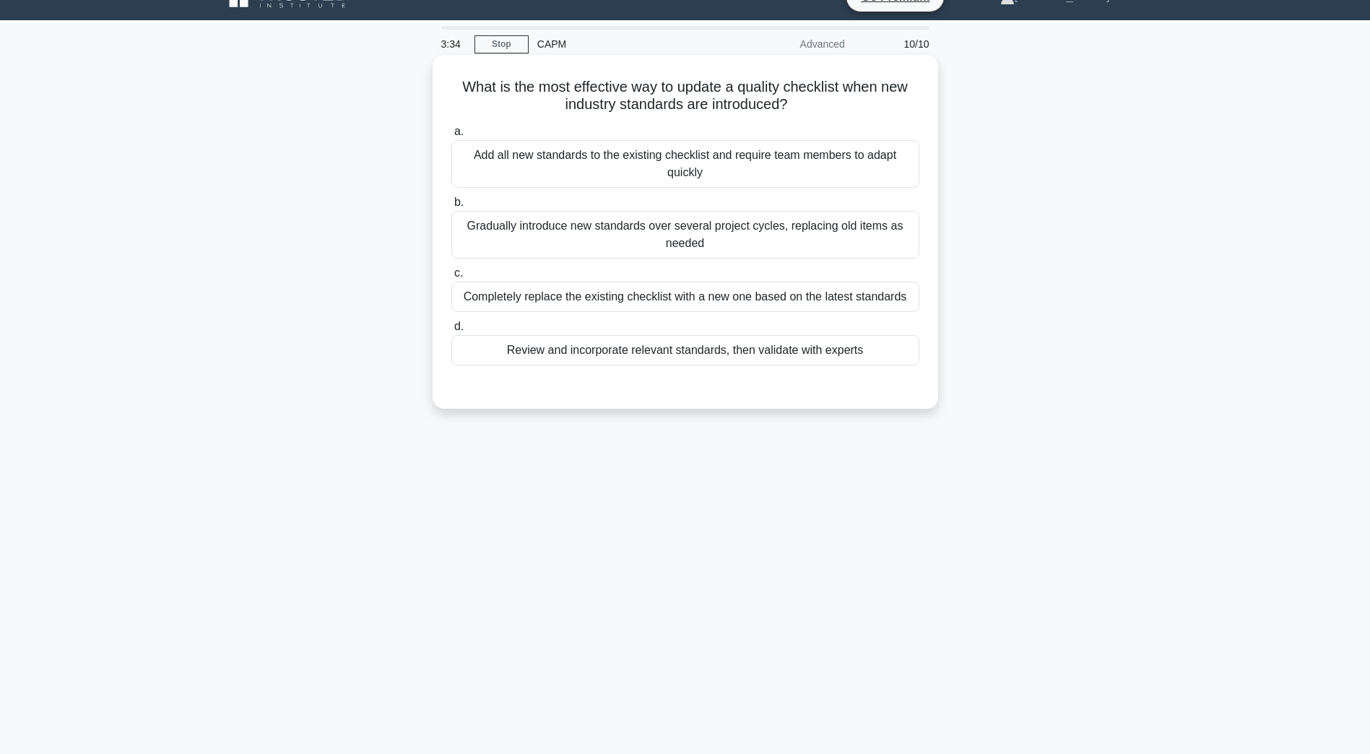
click at [763, 362] on div "Review and incorporate relevant standards, then validate with experts" at bounding box center [685, 350] width 468 height 30
click at [451, 331] on input "d. Review and incorporate relevant standards, then validate with experts" at bounding box center [451, 326] width 0 height 9
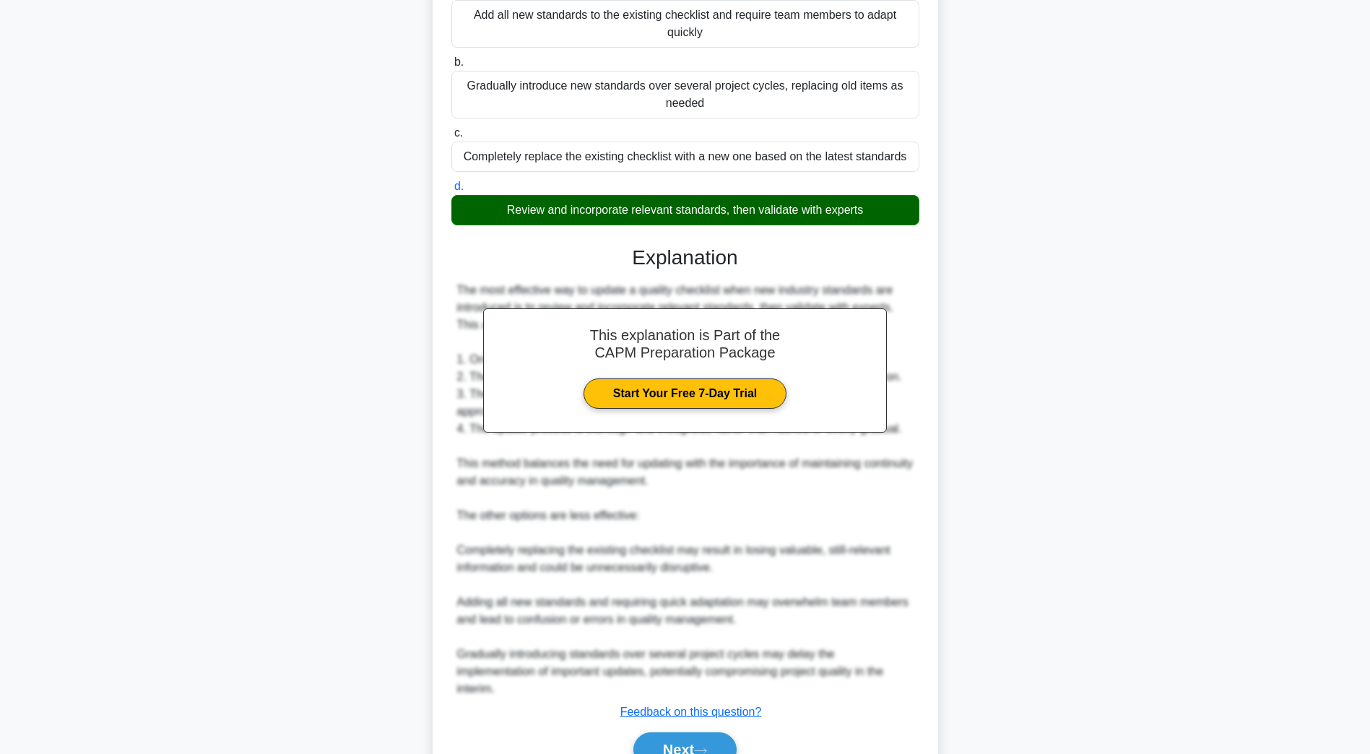
scroll to position [241, 0]
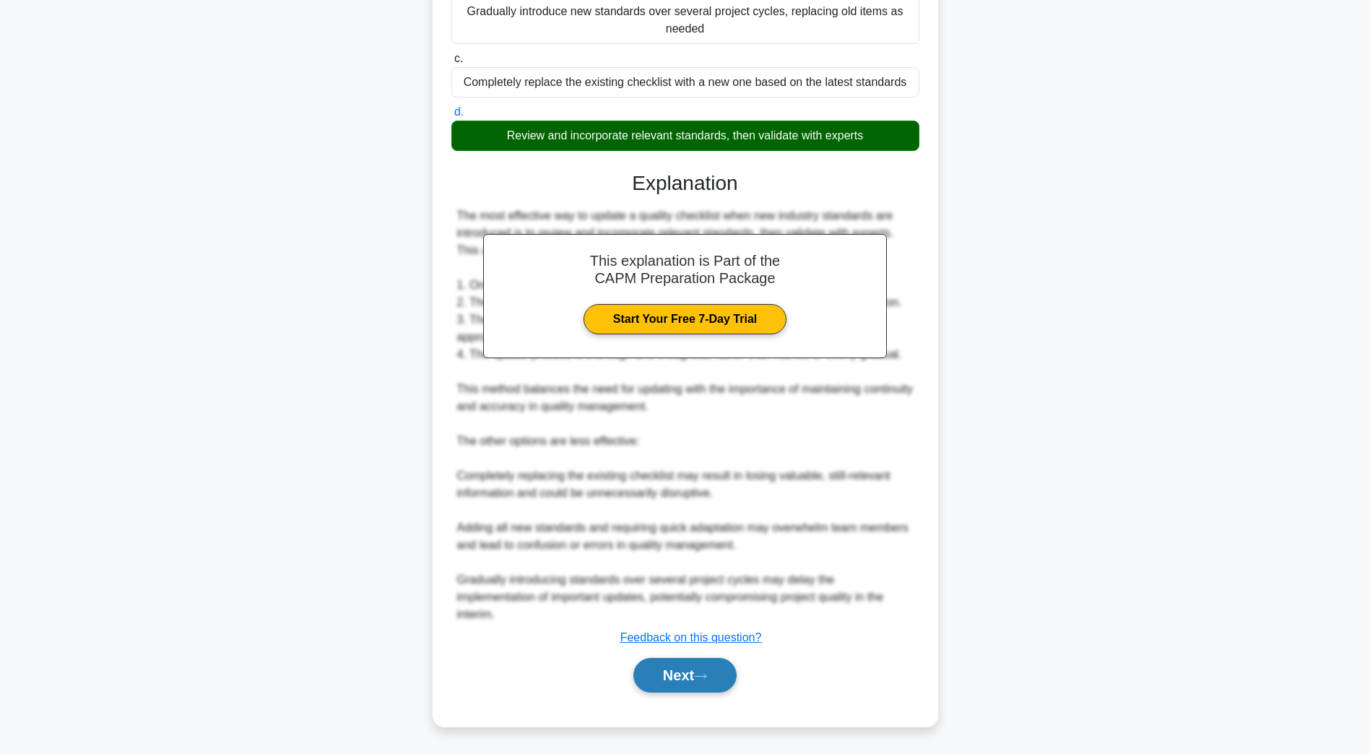
click at [678, 682] on button "Next" at bounding box center [684, 675] width 103 height 35
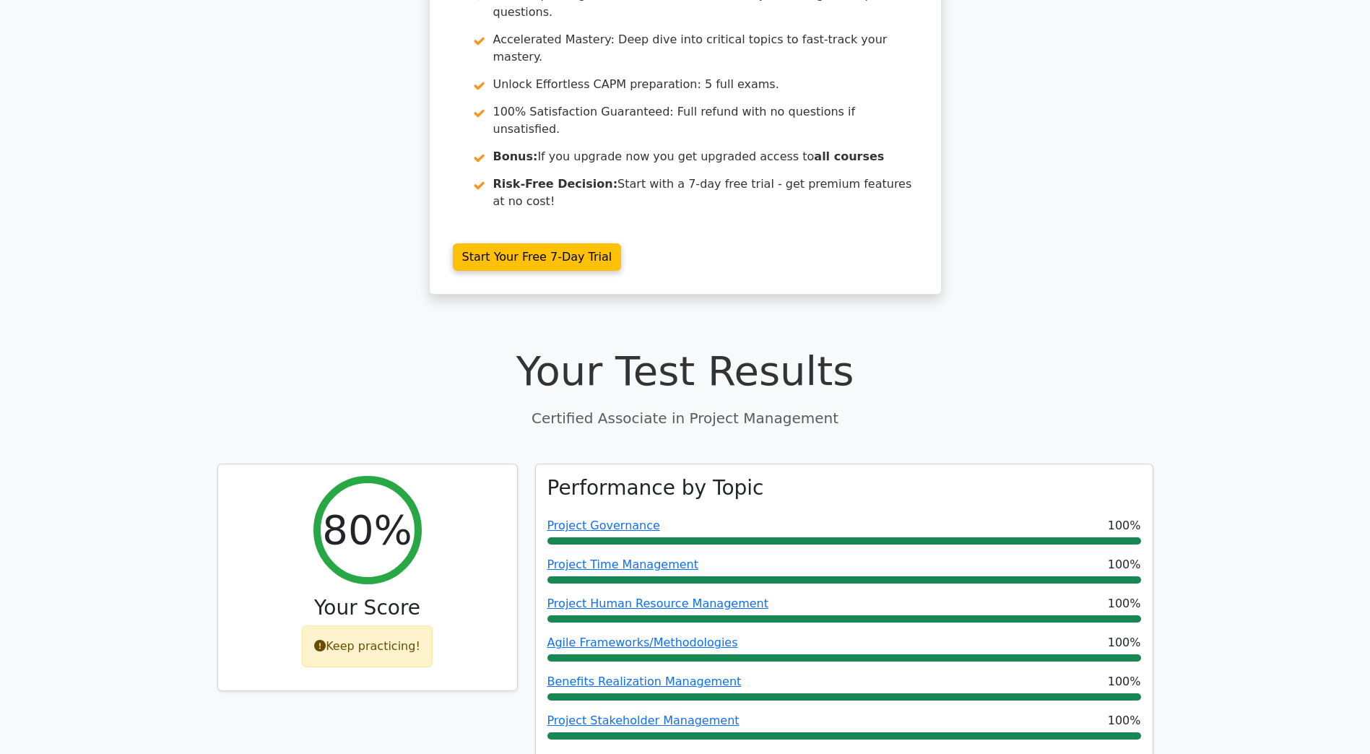
scroll to position [506, 0]
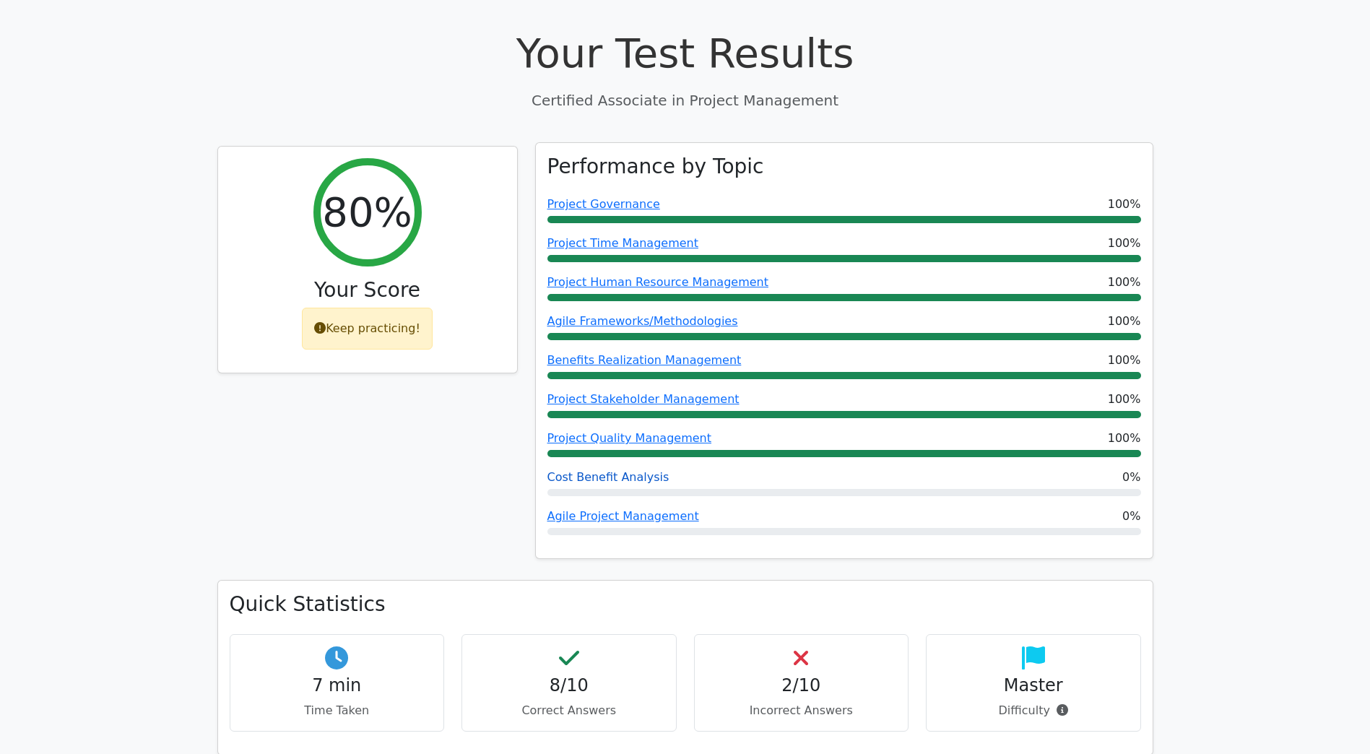
click at [646, 470] on link "Cost Benefit Analysis" at bounding box center [608, 477] width 122 height 14
